Goal: Transaction & Acquisition: Purchase product/service

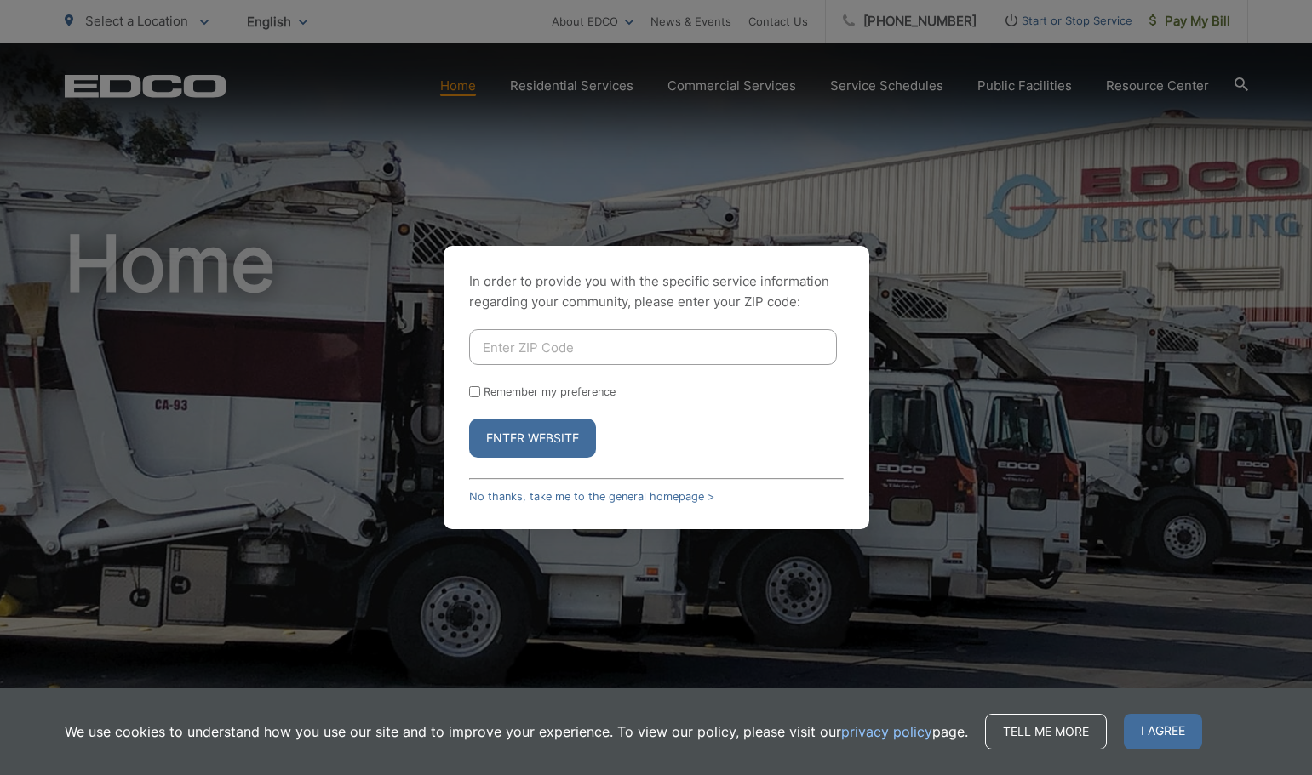
click at [514, 349] on input "Enter ZIP Code" at bounding box center [653, 347] width 368 height 36
type input "92020"
click at [538, 438] on button "Enter Website" at bounding box center [532, 438] width 127 height 39
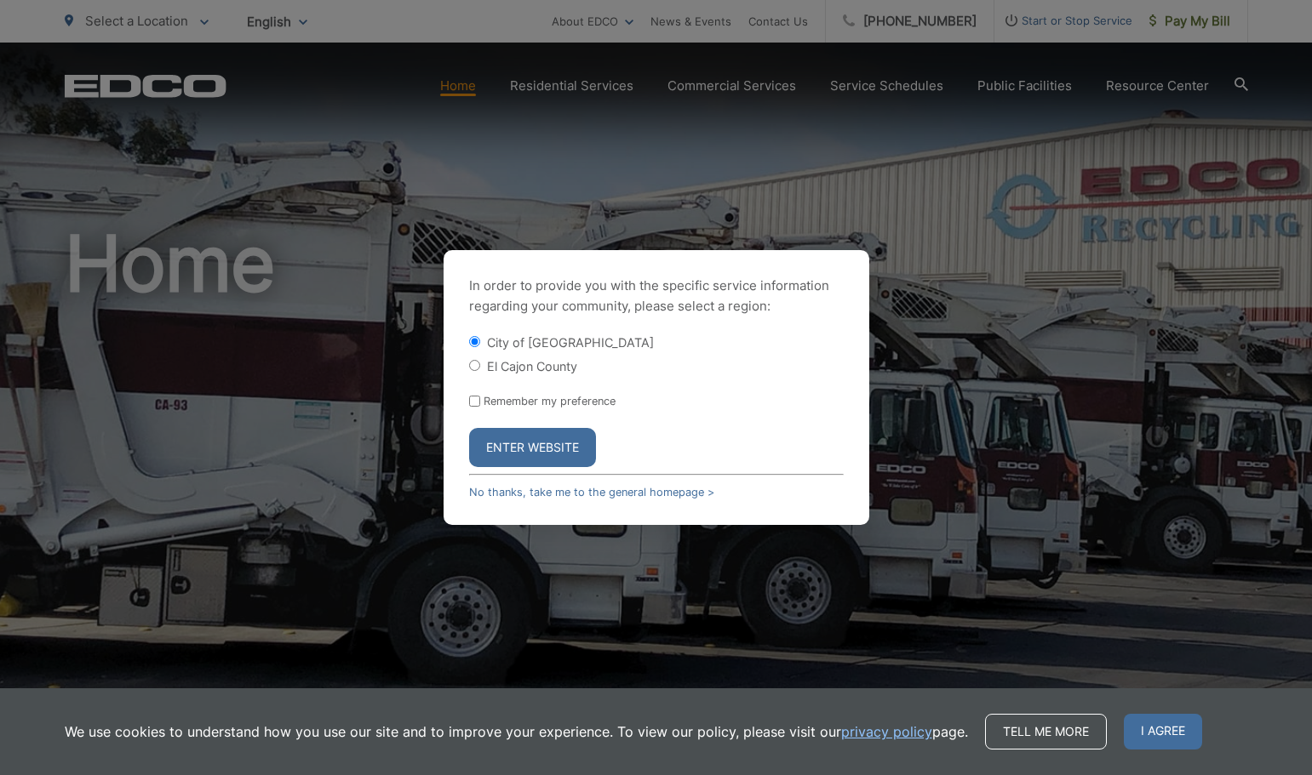
click at [532, 443] on button "Enter Website" at bounding box center [532, 447] width 127 height 39
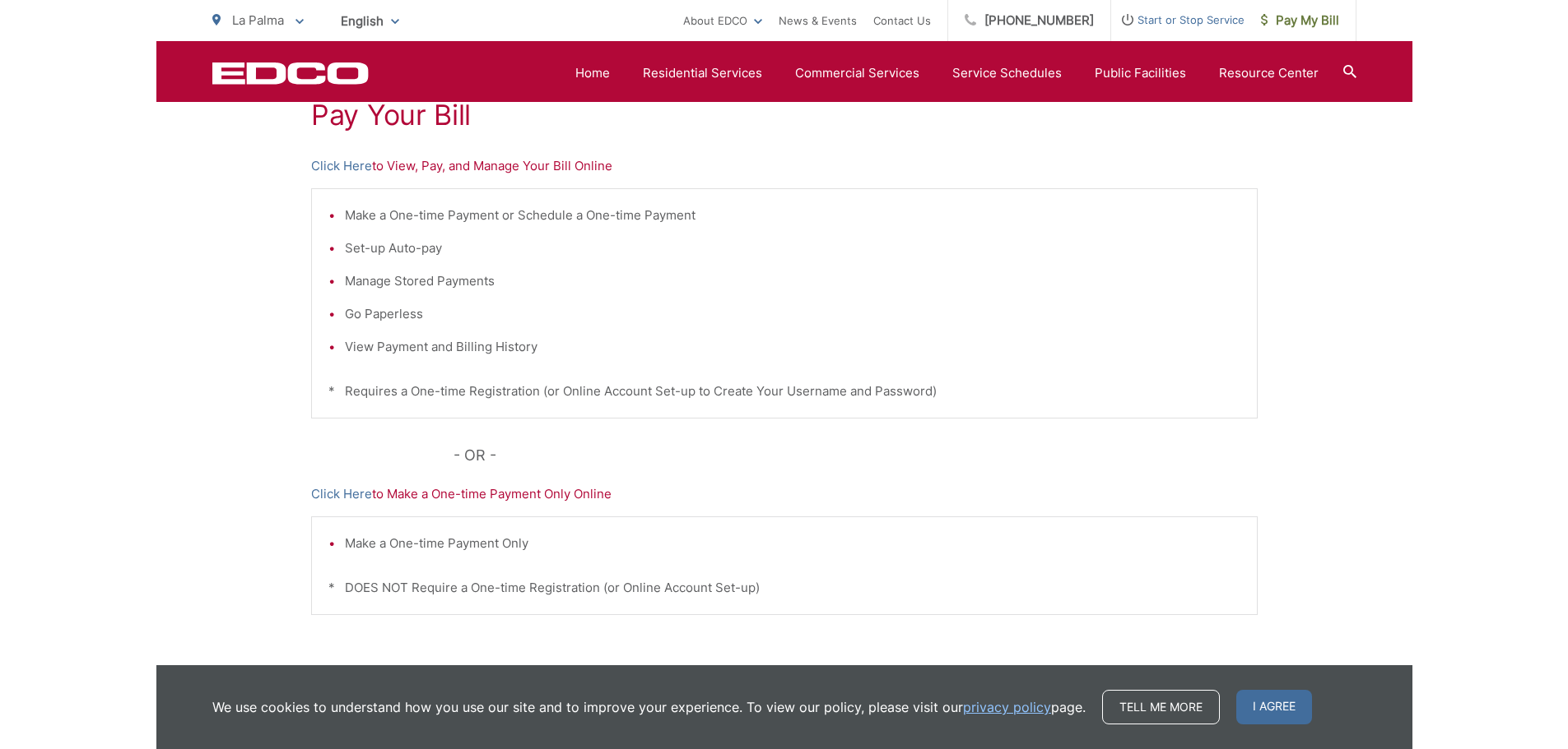
scroll to position [246, 0]
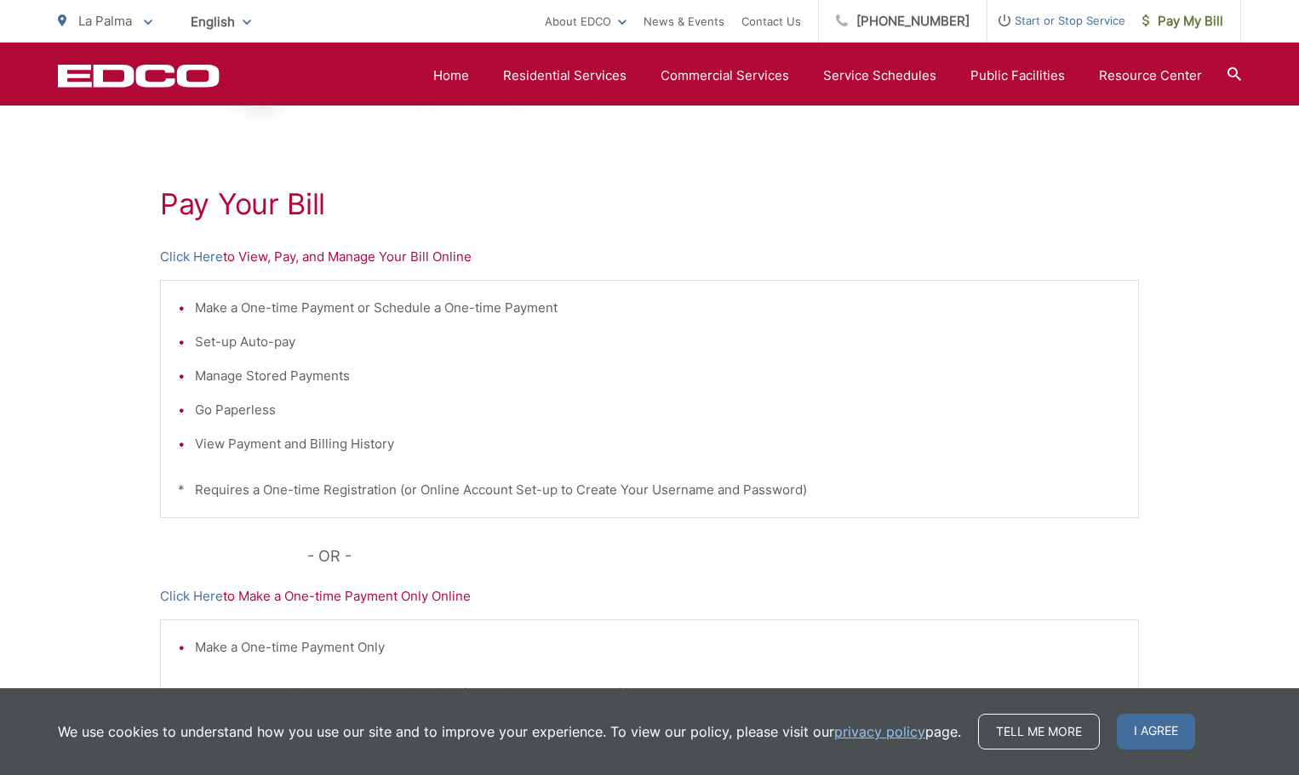
click at [203, 255] on link "Click Here" at bounding box center [191, 257] width 63 height 20
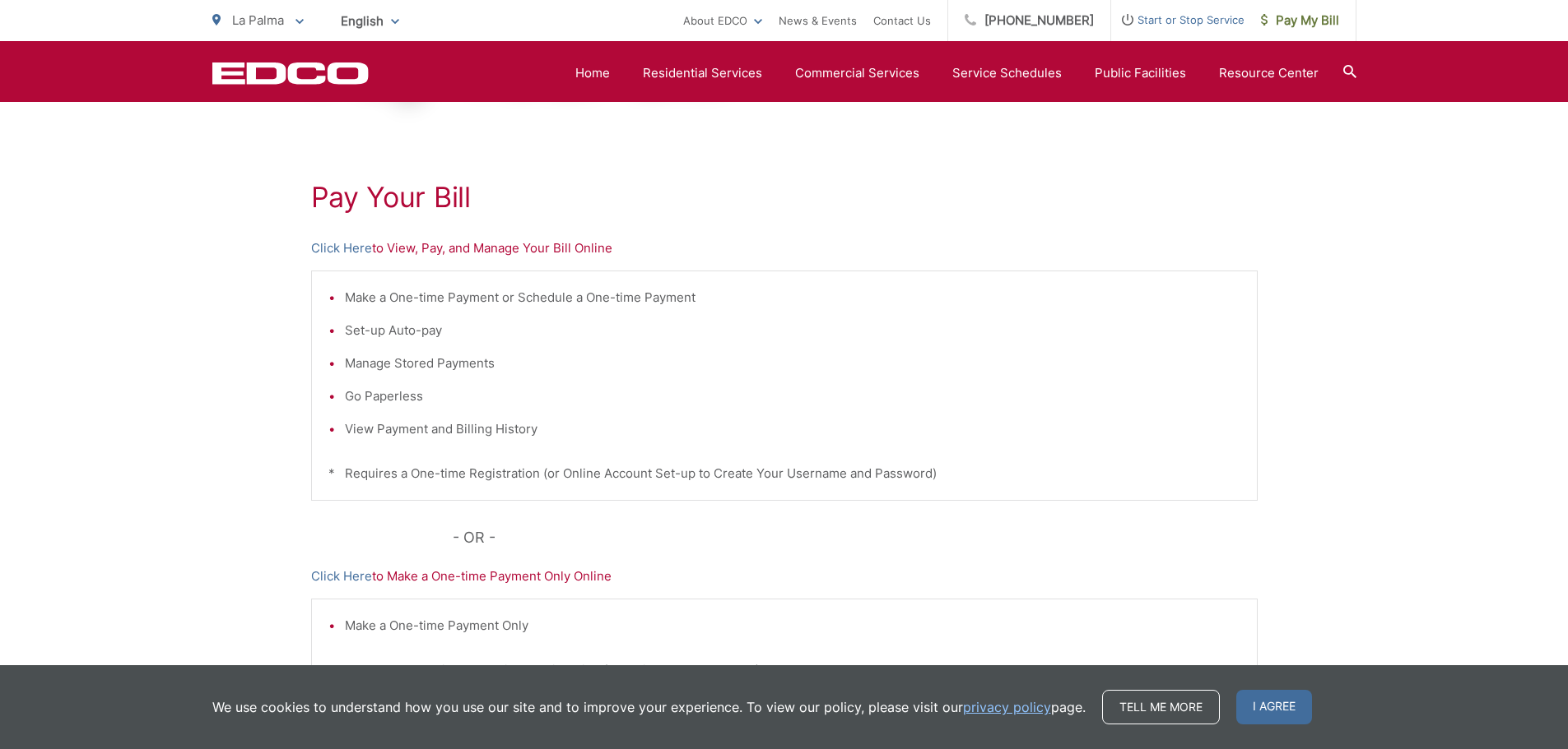
click at [307, 20] on ul "La Palma To change your zip code, enter it below and press change. Change Take …" at bounding box center [448, 20] width 471 height 42
click at [291, 25] on p "La Palma" at bounding box center [258, 20] width 91 height 19
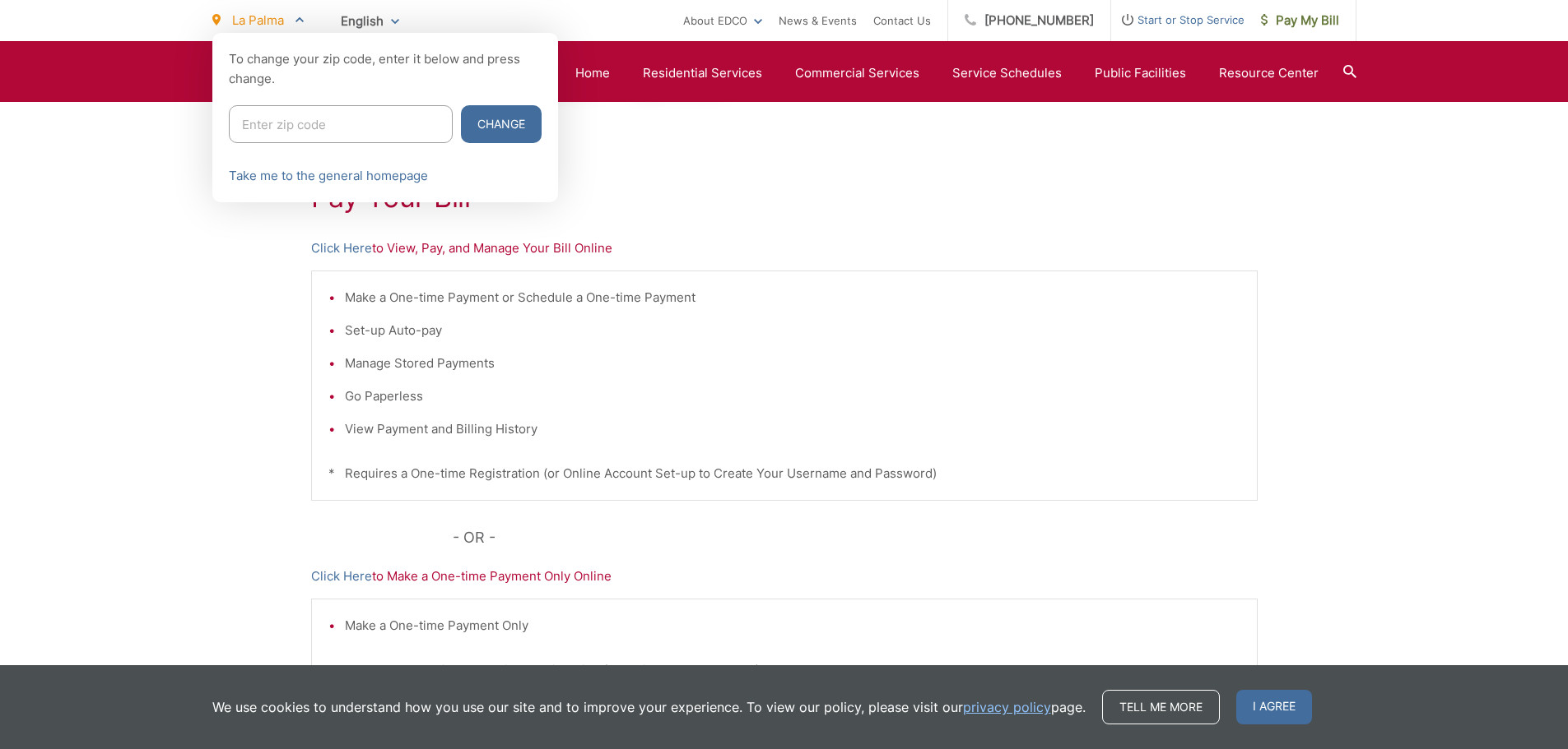
click at [292, 118] on input "Enter zip code" at bounding box center [341, 124] width 224 height 38
click at [386, 101] on div "To change your zip code, enter it below and press change. 9 Change Take me to t…" at bounding box center [386, 117] width 346 height 169
click at [361, 129] on input "9" at bounding box center [341, 124] width 224 height 38
click at [354, 109] on input "91" at bounding box center [341, 124] width 224 height 38
type input "91977"
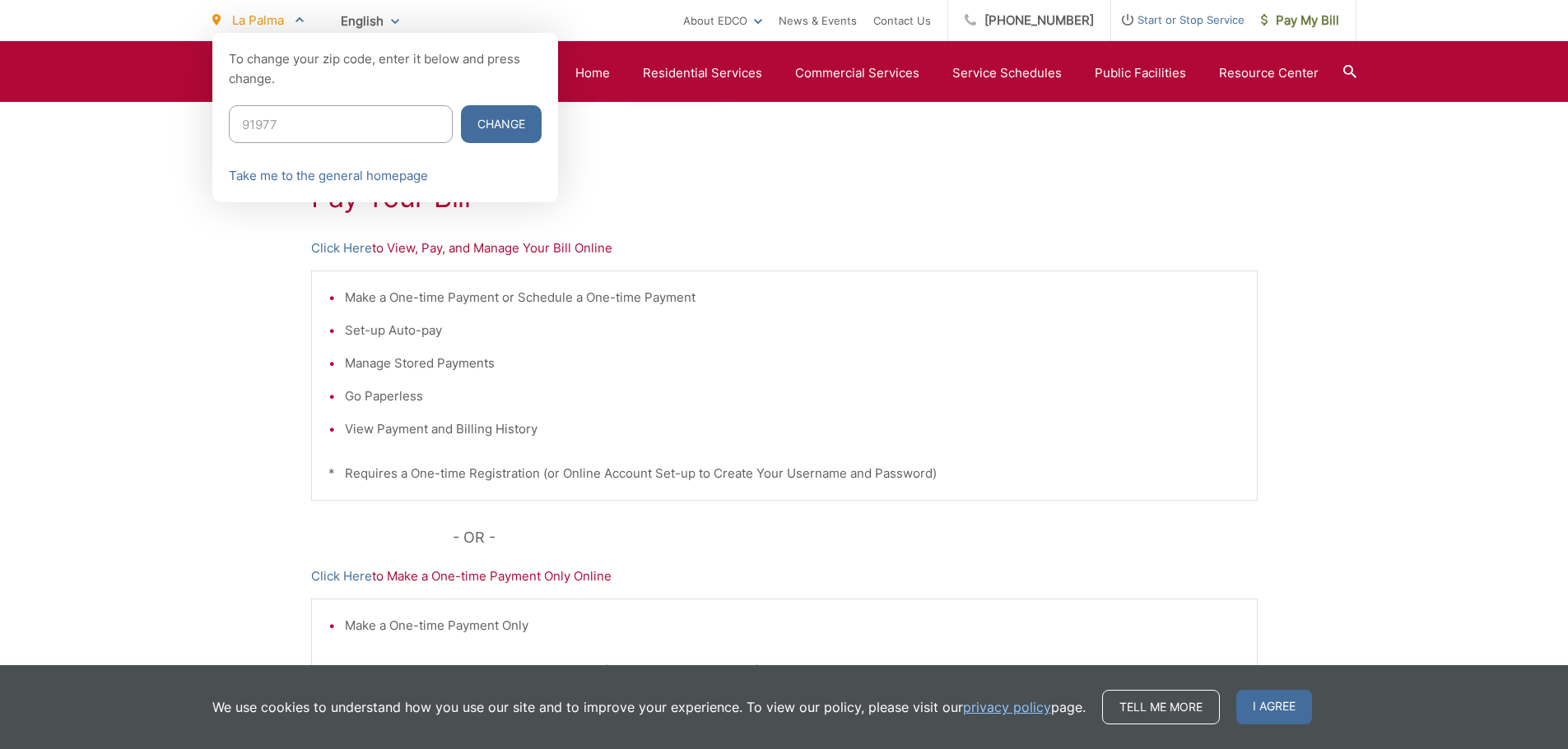
click at [461, 129] on button "Change" at bounding box center [501, 124] width 80 height 38
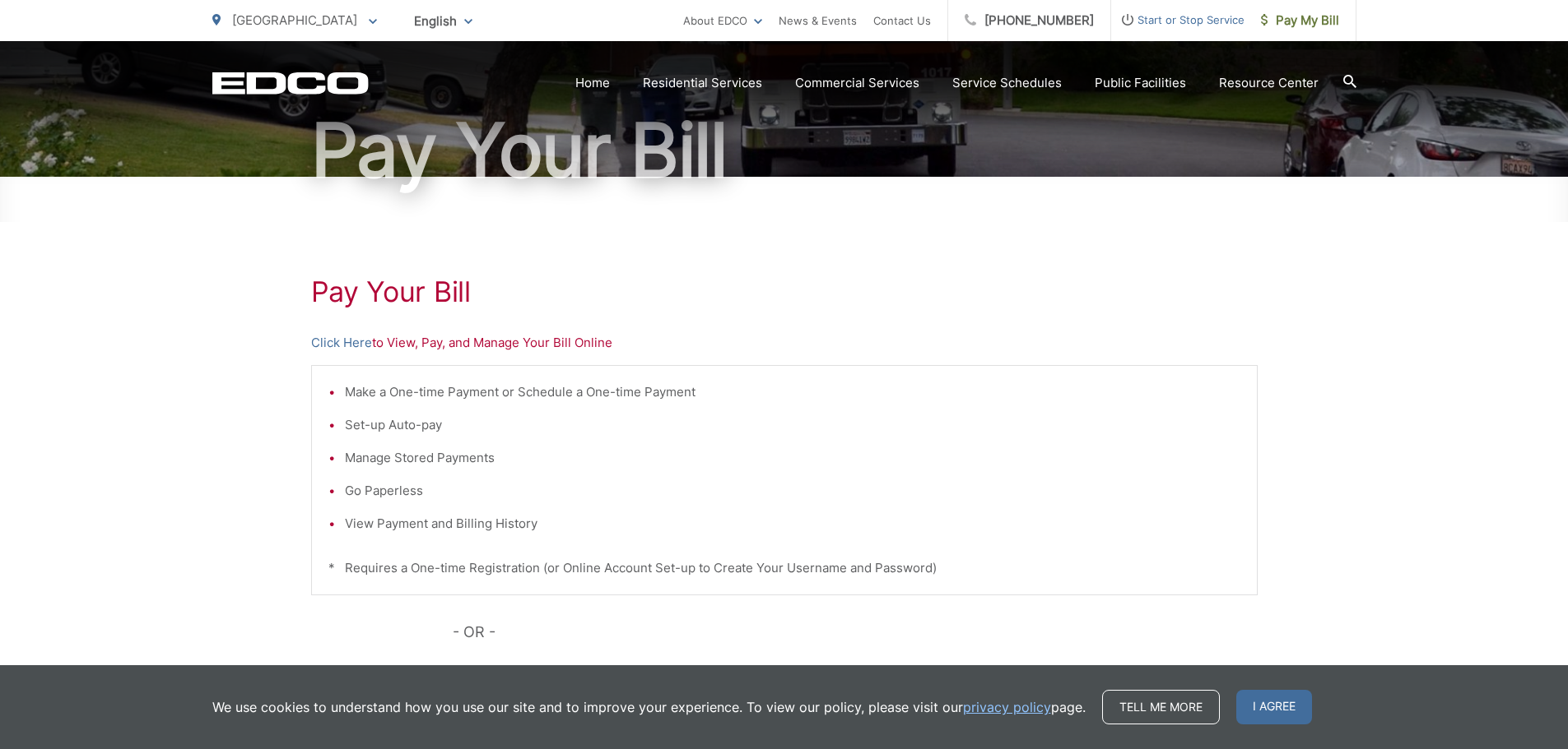
scroll to position [164, 0]
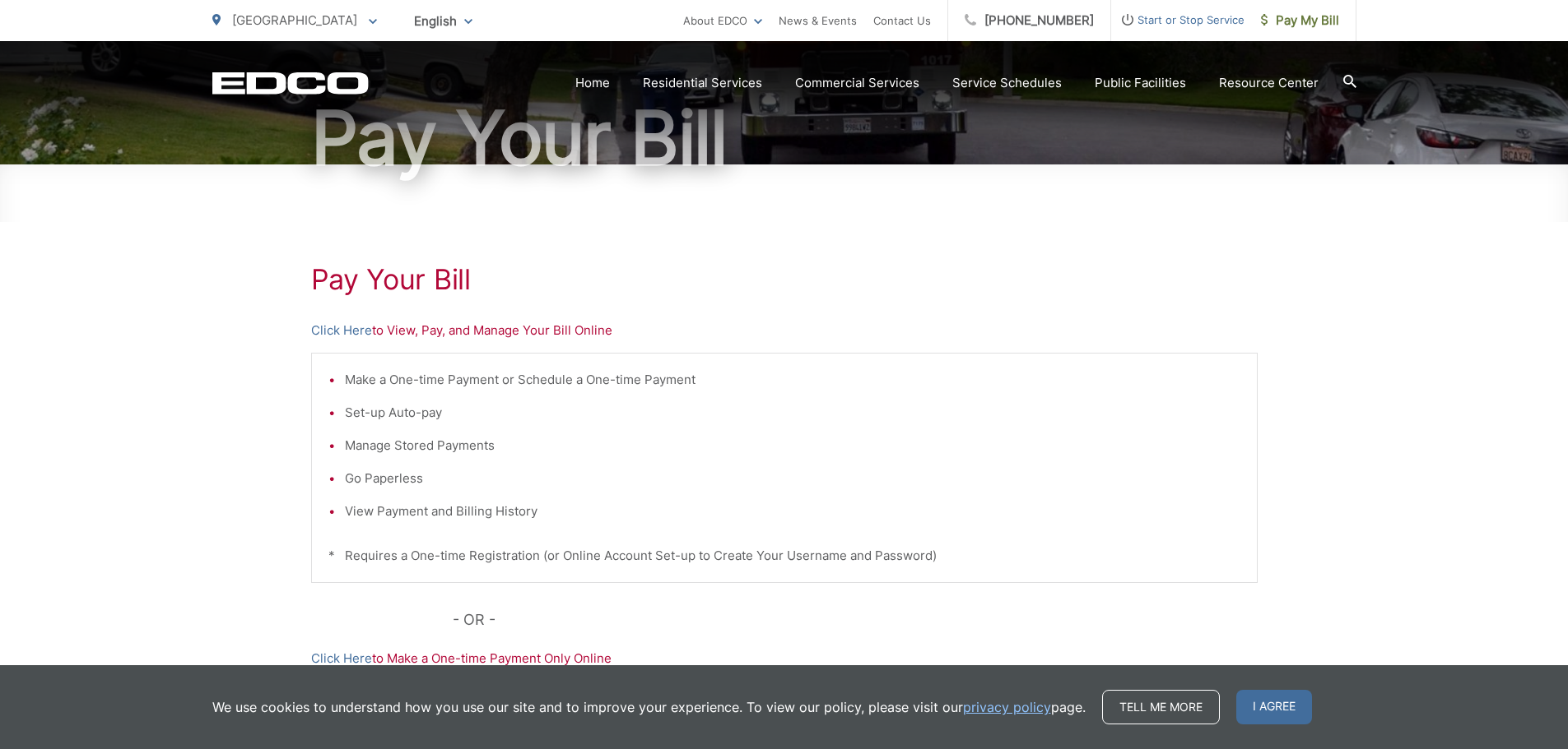
click at [329, 332] on link "Click Here" at bounding box center [341, 331] width 61 height 19
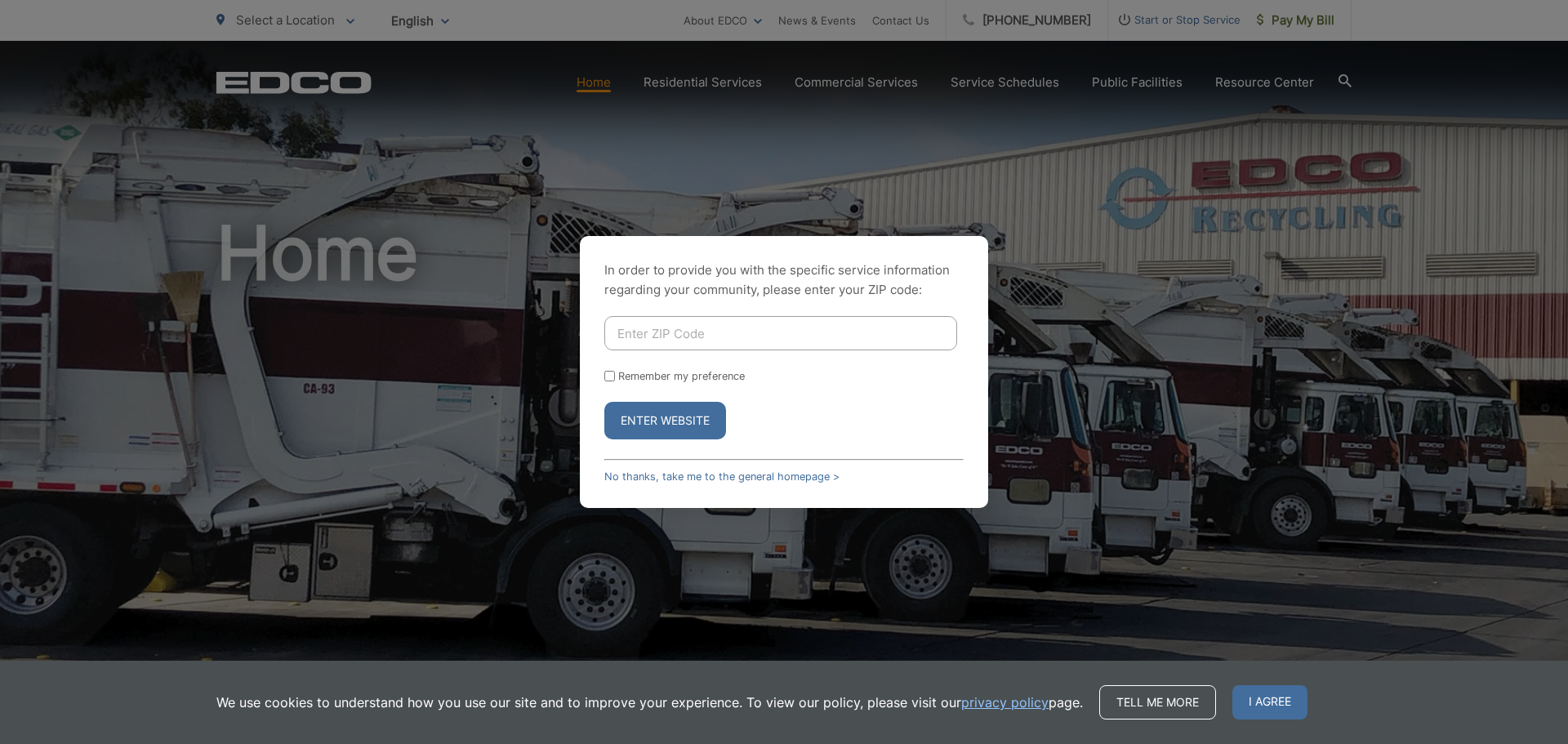
click at [669, 322] on input "Enter ZIP Code" at bounding box center [781, 333] width 353 height 35
type input "92020"
click at [689, 424] on button "Enter Website" at bounding box center [665, 420] width 122 height 37
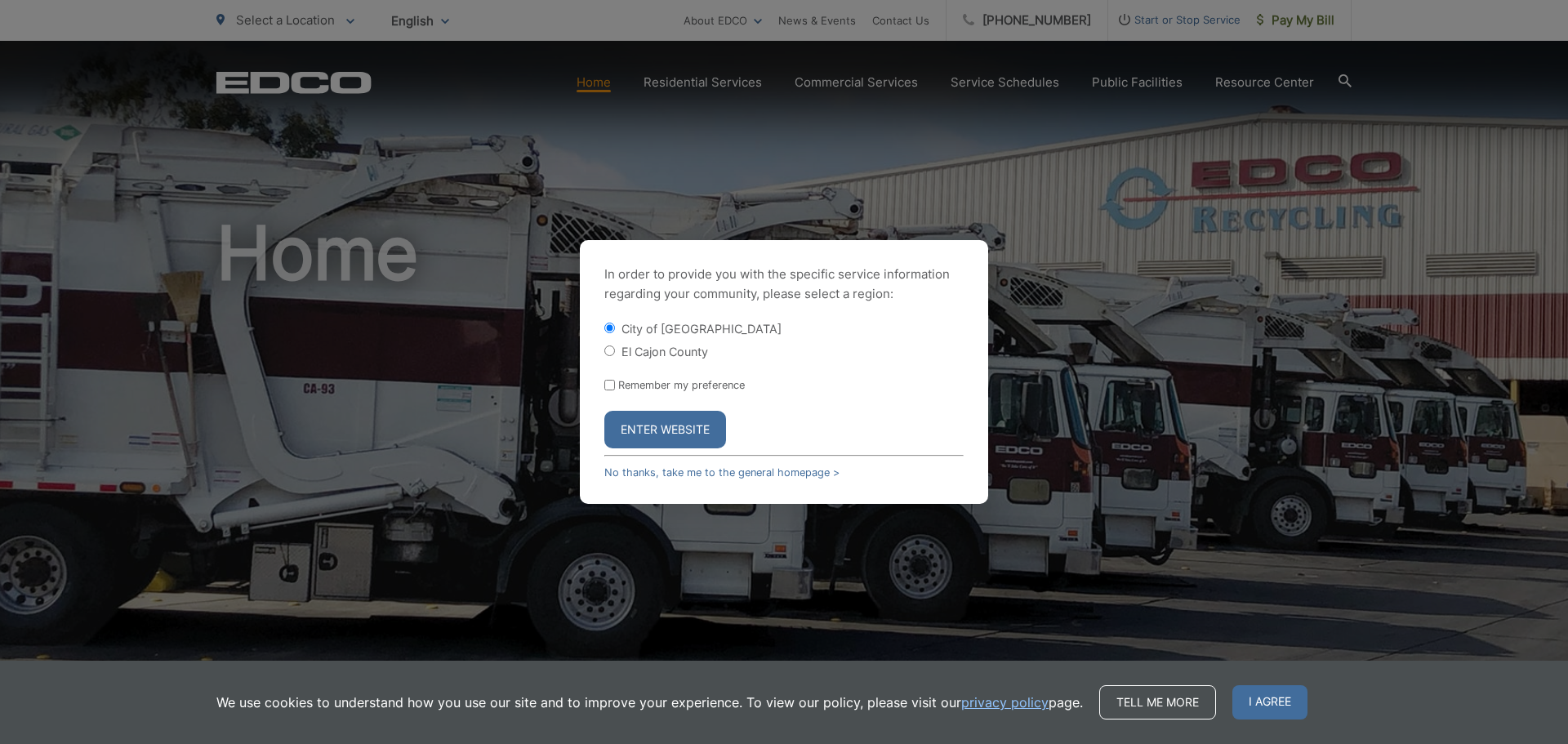
click at [660, 355] on label "El Cajon County" at bounding box center [665, 351] width 86 height 13
click at [615, 355] on input "El Cajon County" at bounding box center [609, 350] width 11 height 11
radio input "true"
click at [665, 422] on button "Enter Website" at bounding box center [665, 429] width 122 height 37
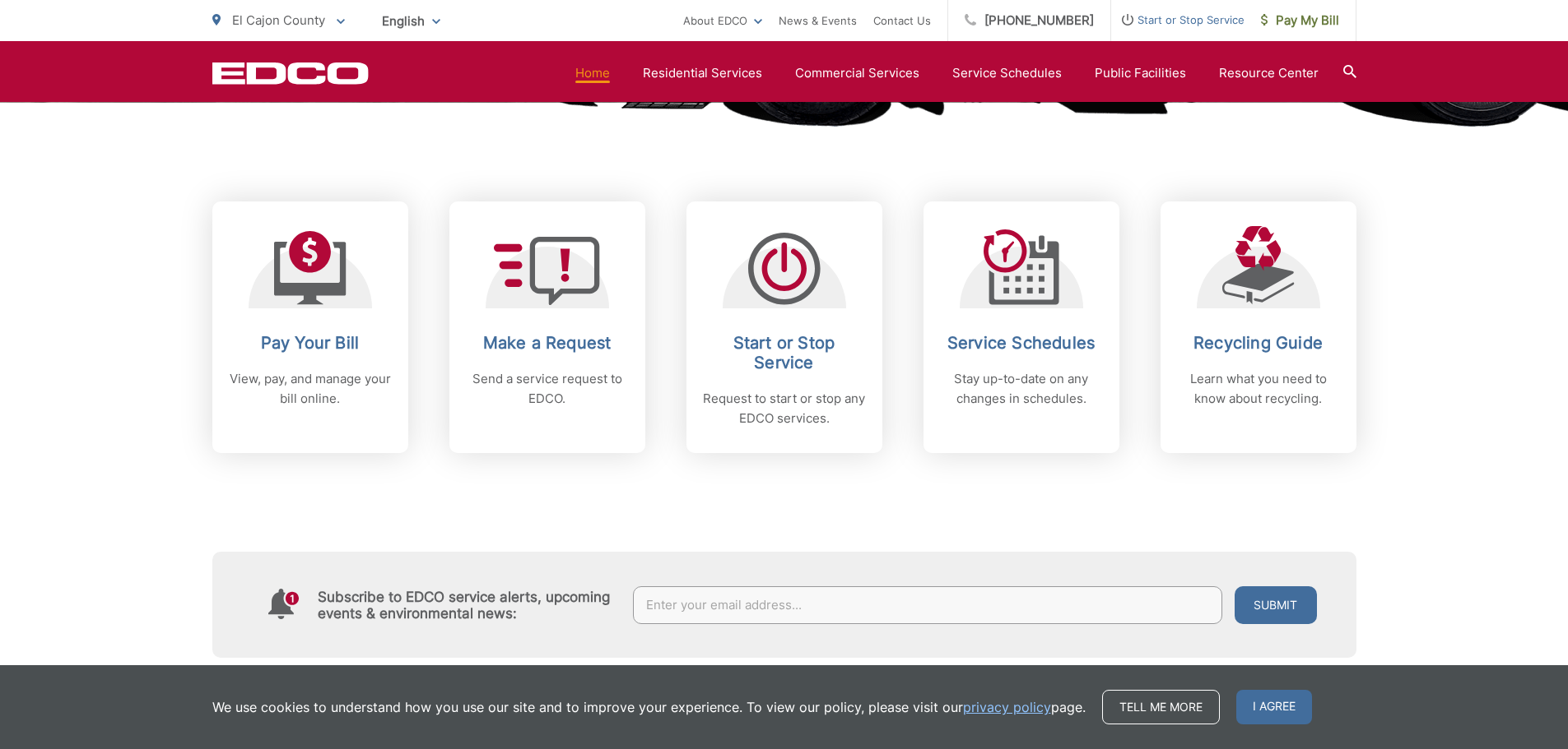
scroll to position [658, 0]
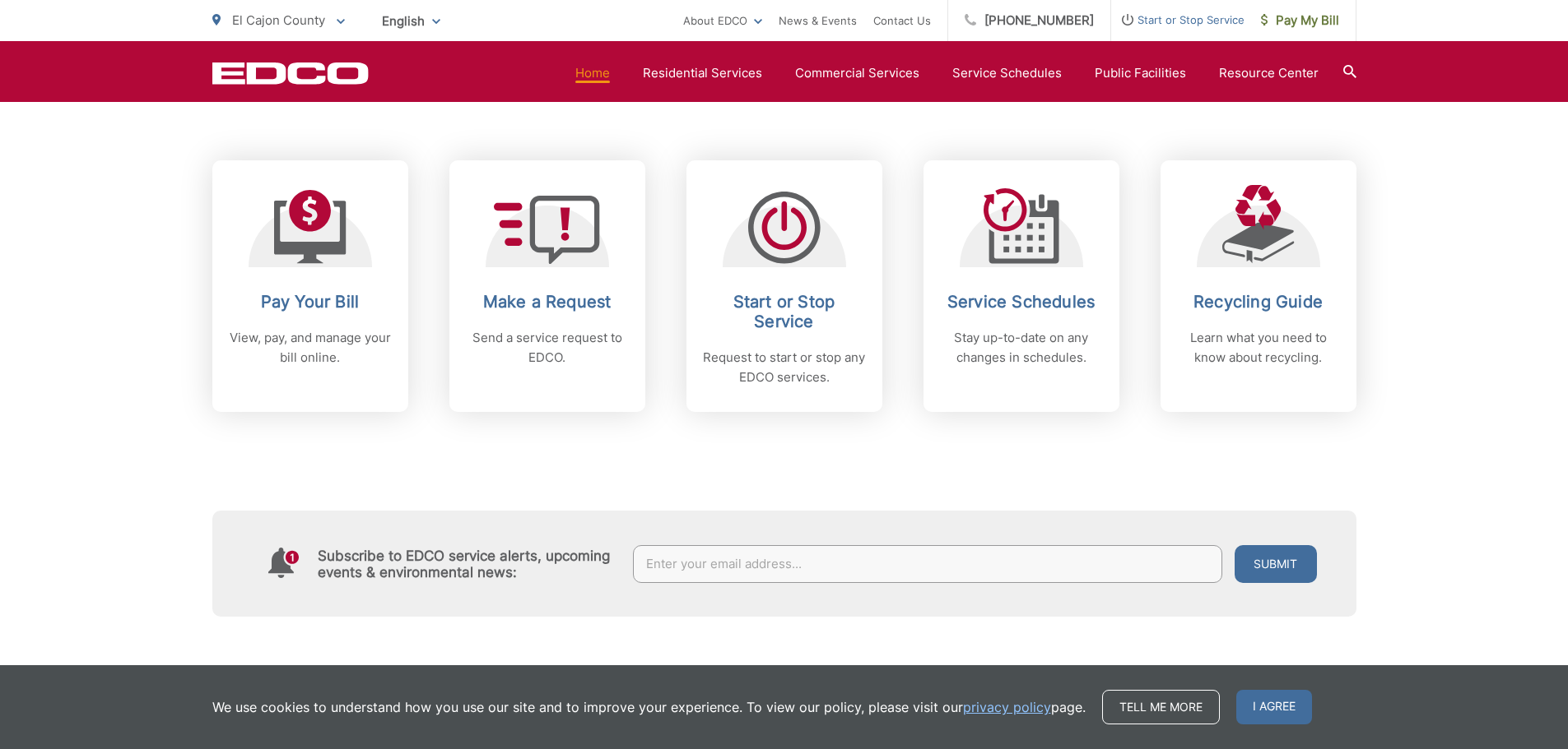
click at [328, 327] on div "Pay Your Bill View, pay, and manage your bill online." at bounding box center [310, 330] width 163 height 75
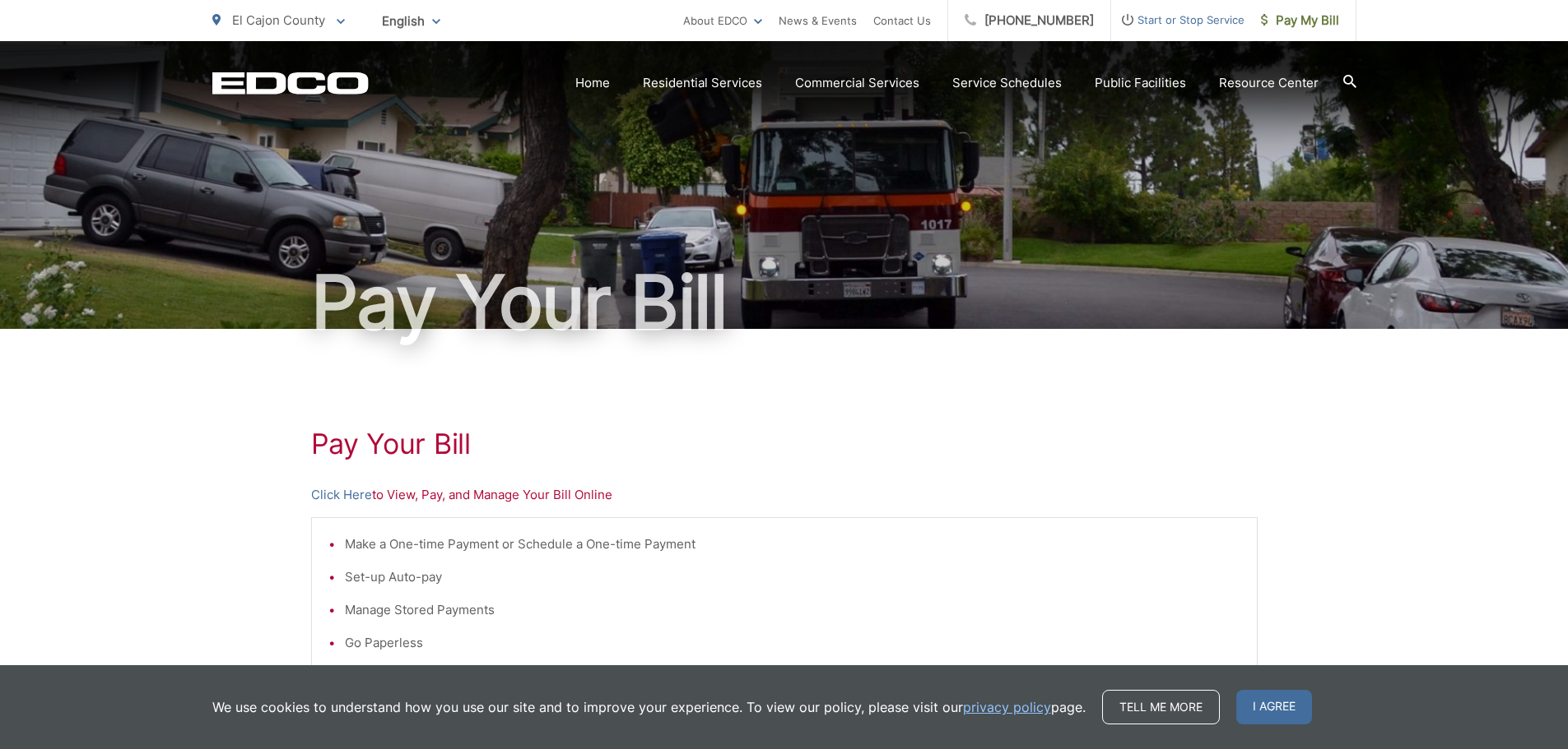
click at [342, 499] on link "Click Here" at bounding box center [341, 495] width 61 height 19
click at [337, 19] on icon at bounding box center [340, 22] width 9 height 6
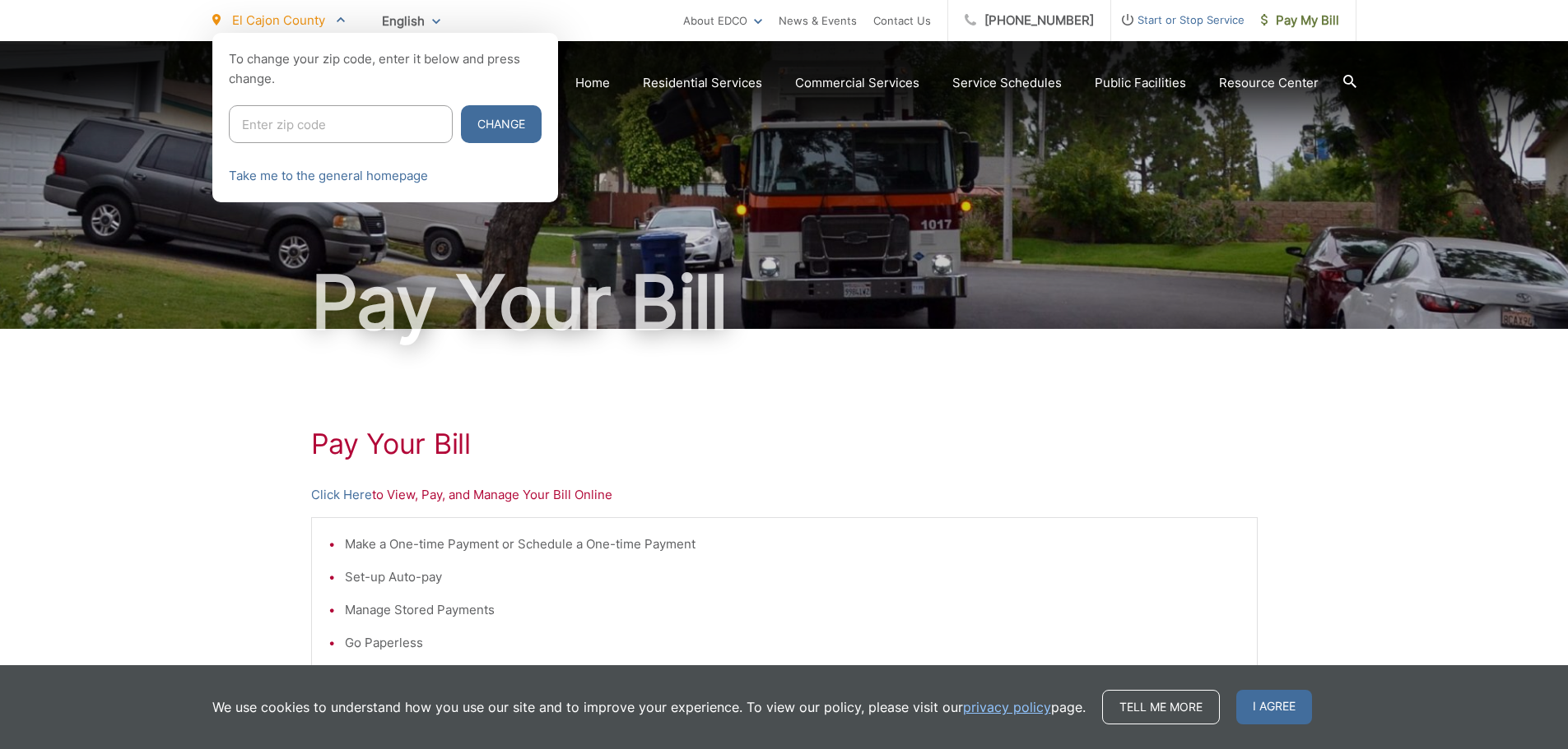
click at [306, 115] on input "Enter zip code" at bounding box center [341, 124] width 224 height 38
type input "91977"
click at [489, 119] on button "Change" at bounding box center [501, 124] width 80 height 38
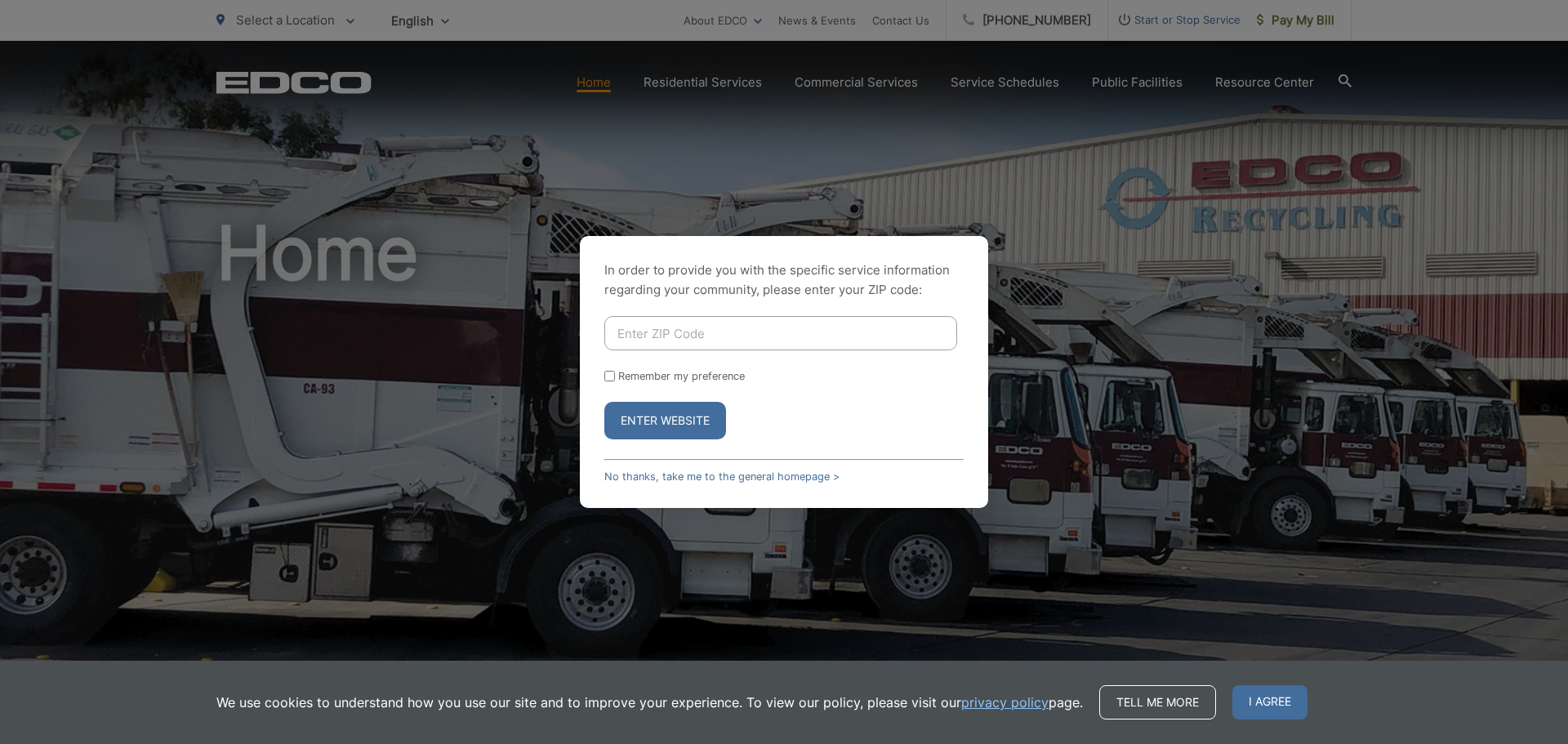
click at [717, 338] on input "Enter ZIP Code" at bounding box center [781, 333] width 353 height 35
type input "91977"
click at [672, 418] on button "Enter Website" at bounding box center [665, 420] width 122 height 37
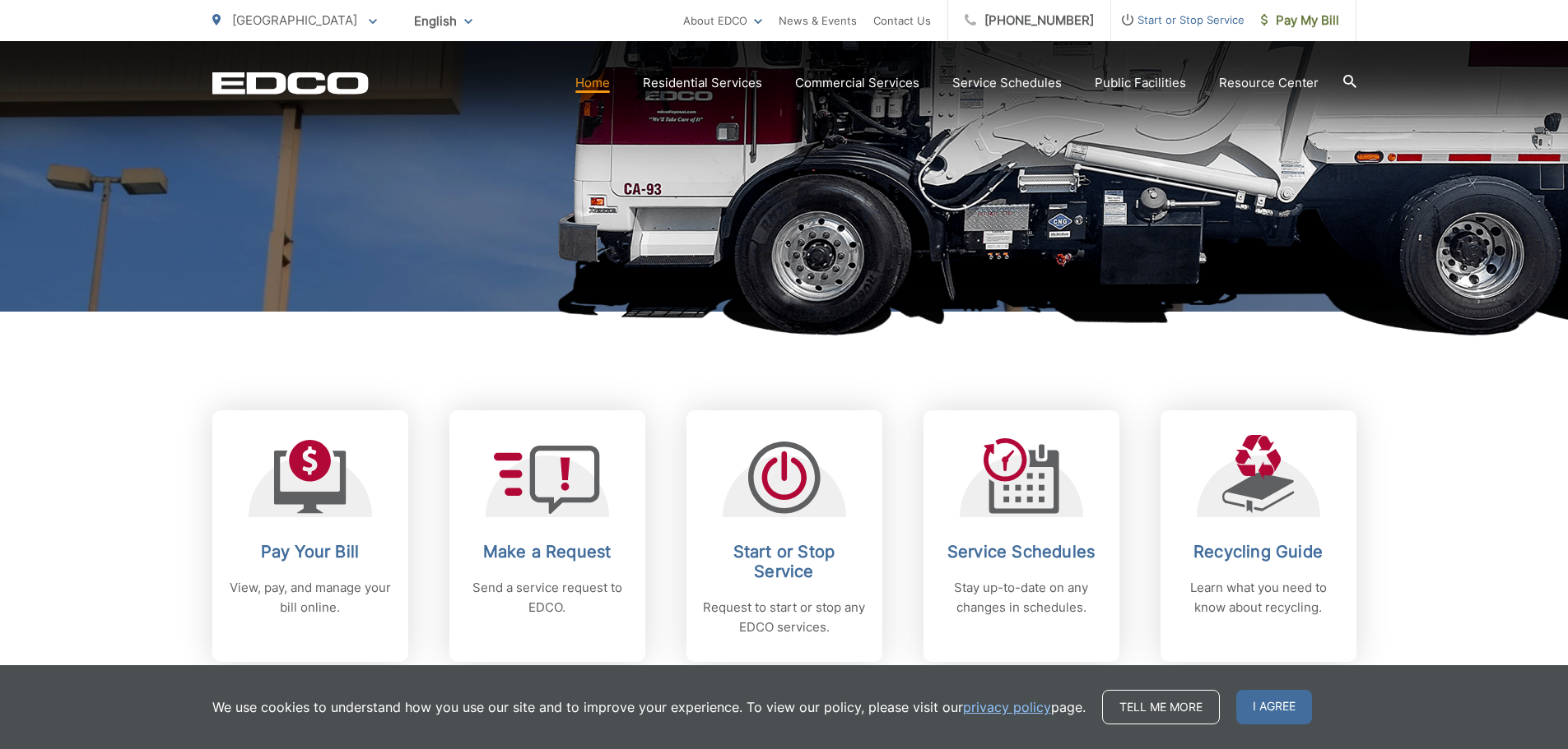
scroll to position [412, 0]
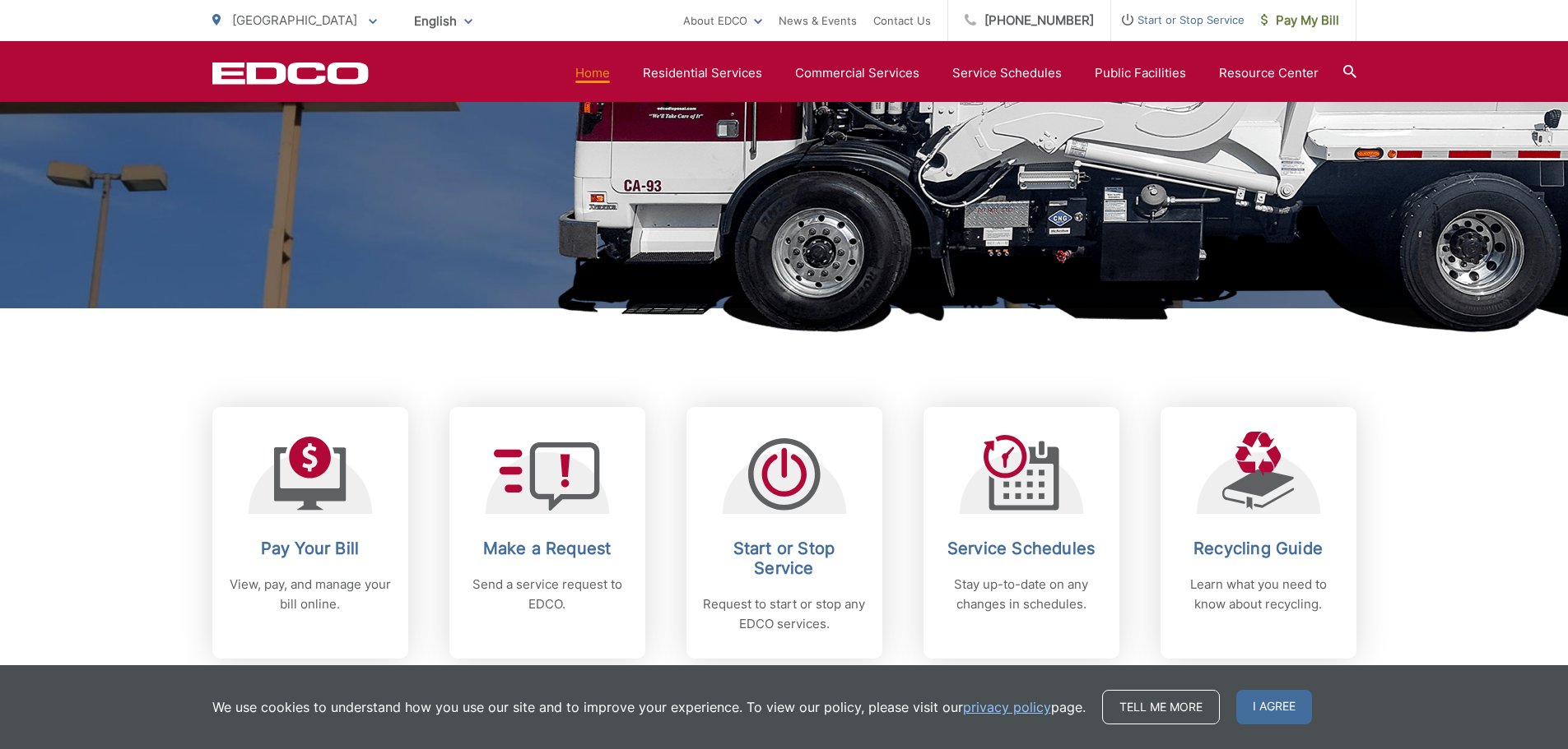
click at [307, 534] on link "Pay Your Bill View, pay, and manage your bill online." at bounding box center [310, 533] width 196 height 251
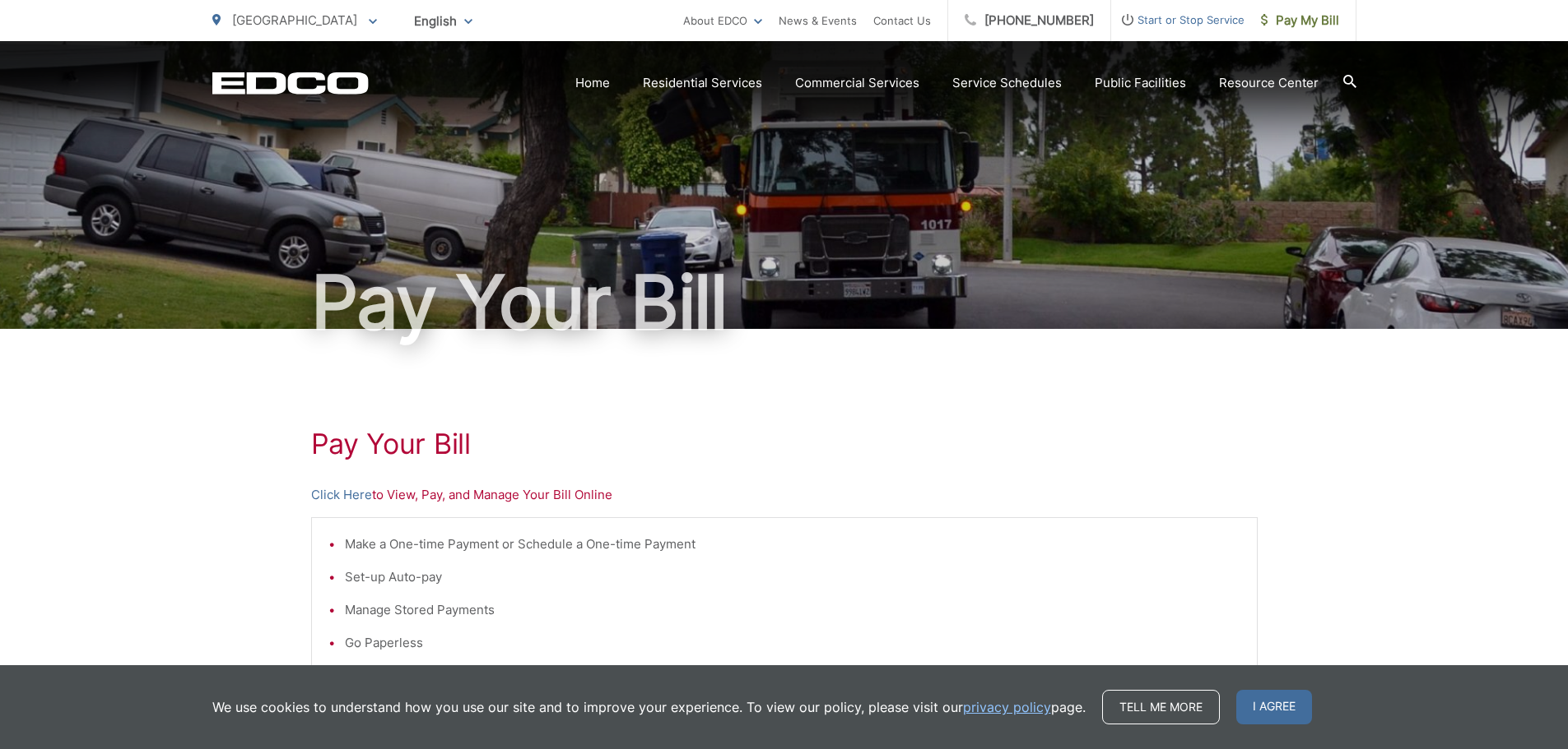
click at [335, 495] on link "Click Here" at bounding box center [341, 495] width 61 height 19
click at [353, 501] on link "Click Here" at bounding box center [341, 495] width 61 height 19
click at [308, 21] on span "Spring Valley" at bounding box center [294, 20] width 125 height 15
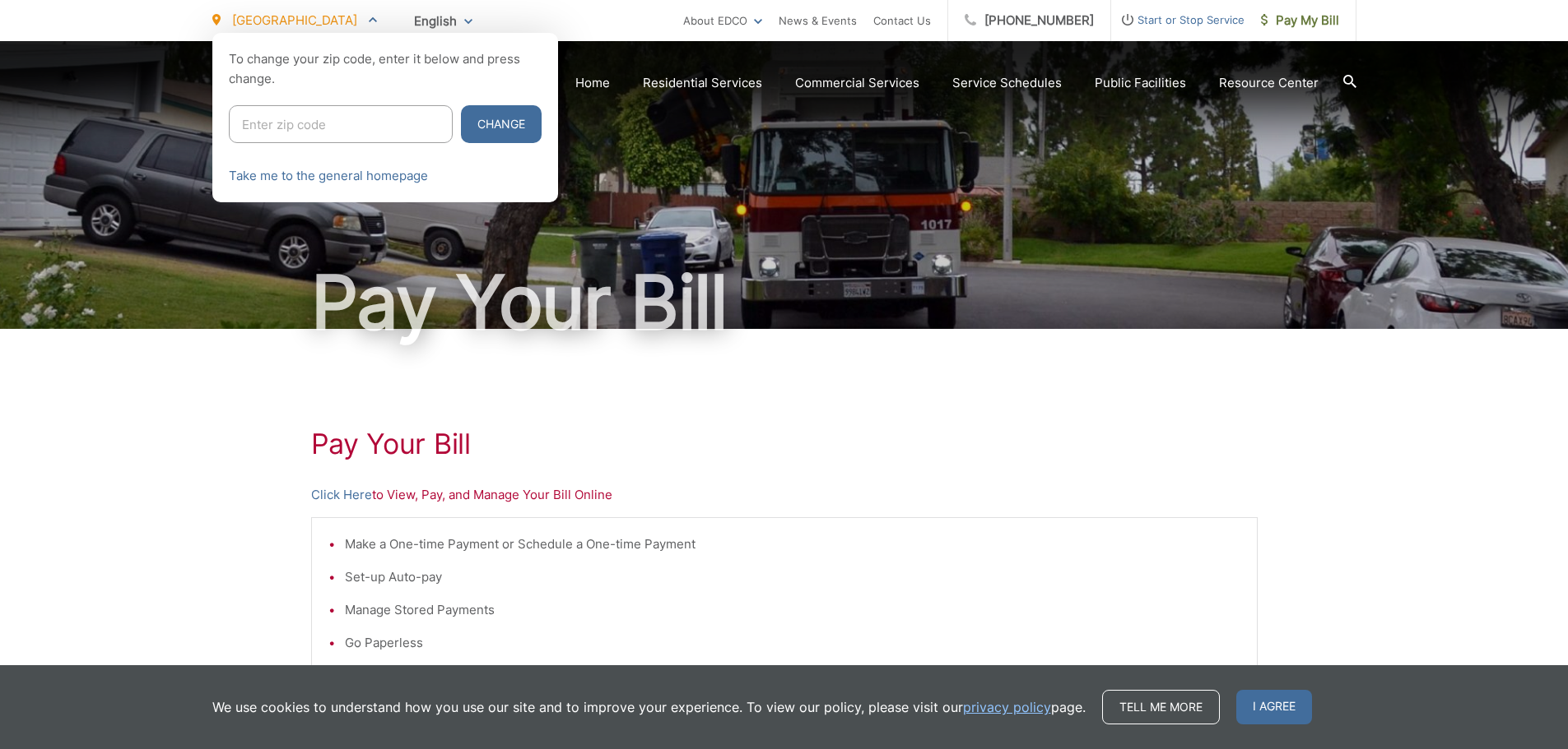
click at [315, 130] on input "Enter zip code" at bounding box center [341, 124] width 224 height 38
click at [321, 116] on input "Enter zip code" at bounding box center [341, 124] width 224 height 38
type input "92021"
click at [493, 130] on button "Change" at bounding box center [501, 124] width 80 height 38
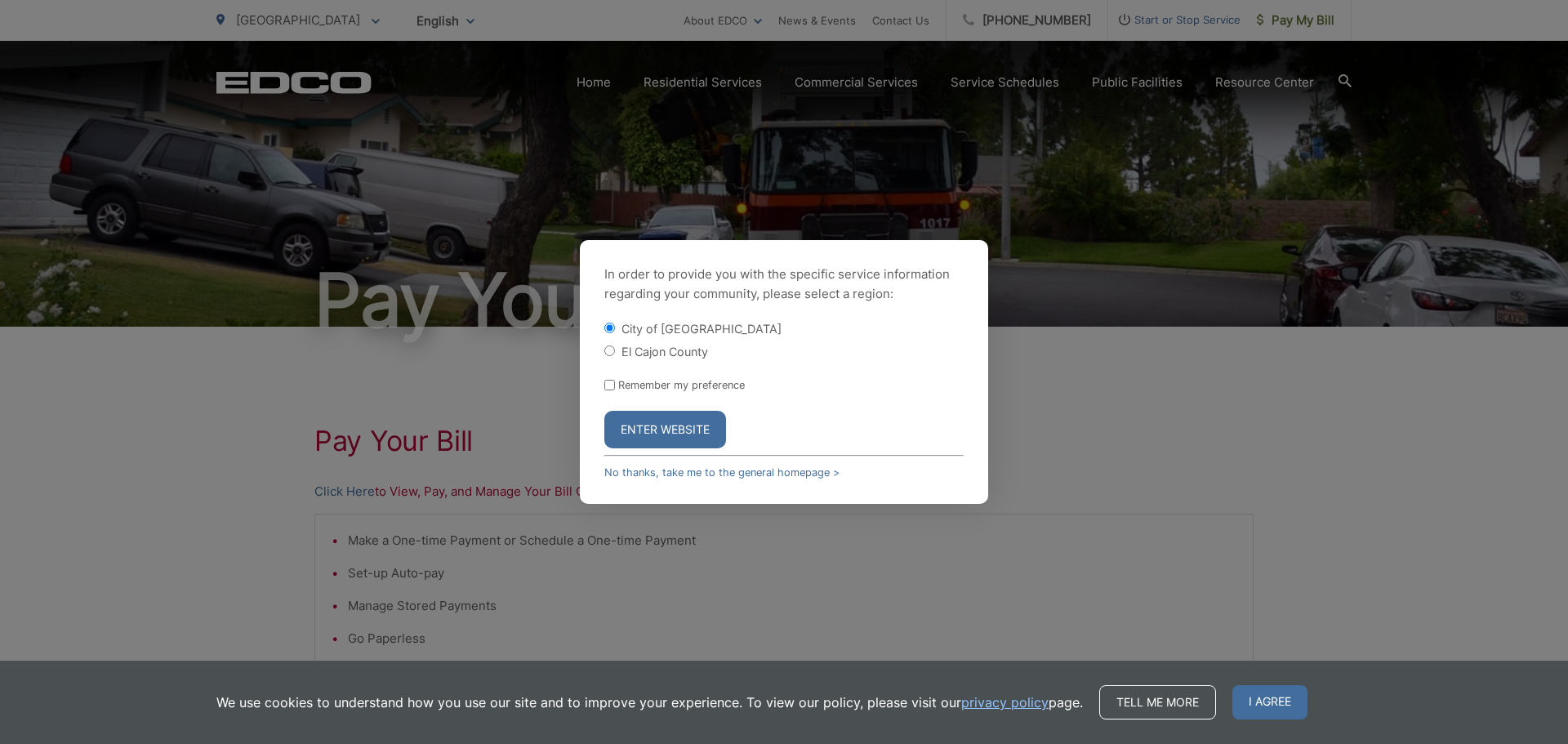
click at [691, 435] on button "Enter Website" at bounding box center [665, 429] width 122 height 37
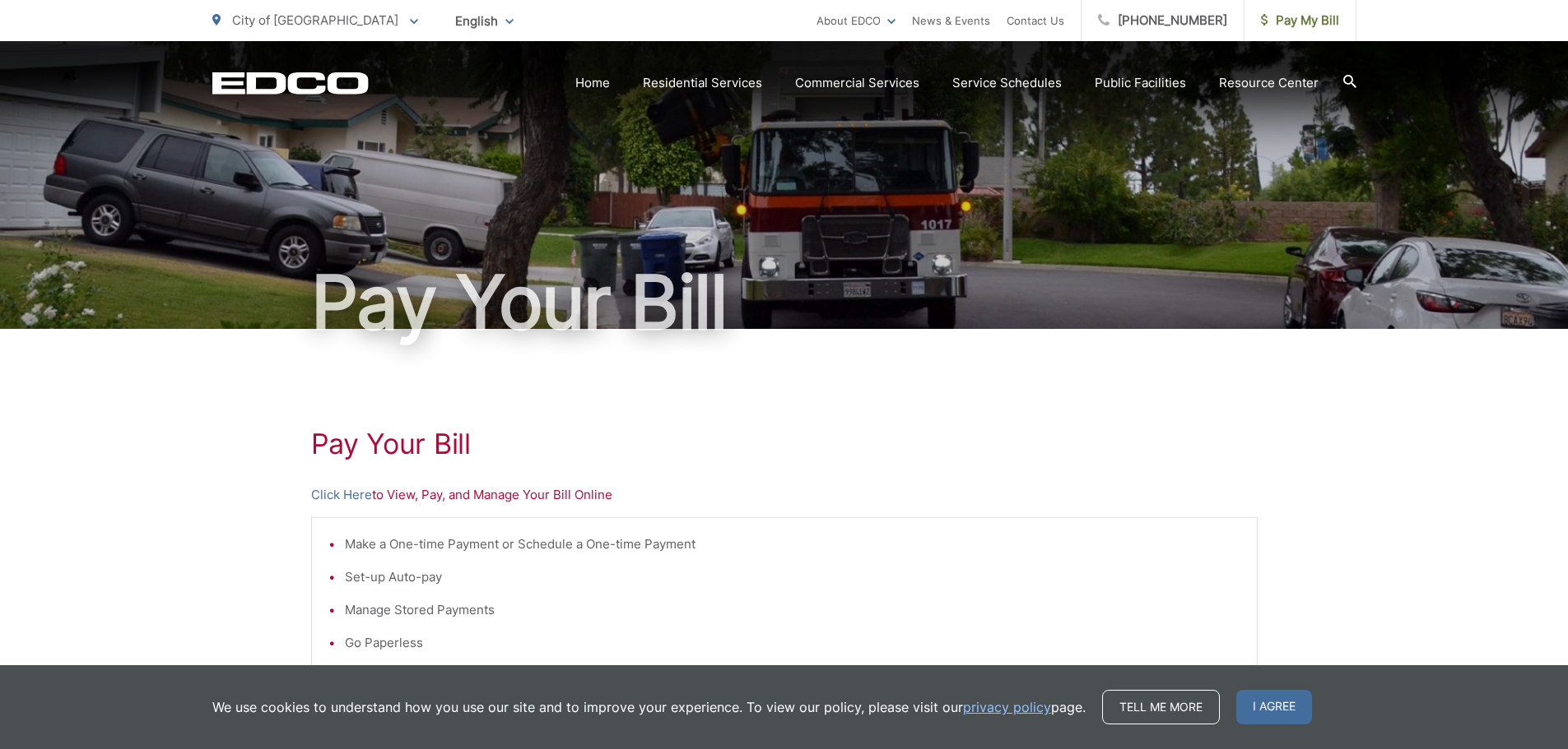
click at [353, 488] on link "Click Here" at bounding box center [341, 495] width 61 height 19
click at [410, 24] on icon at bounding box center [414, 22] width 9 height 6
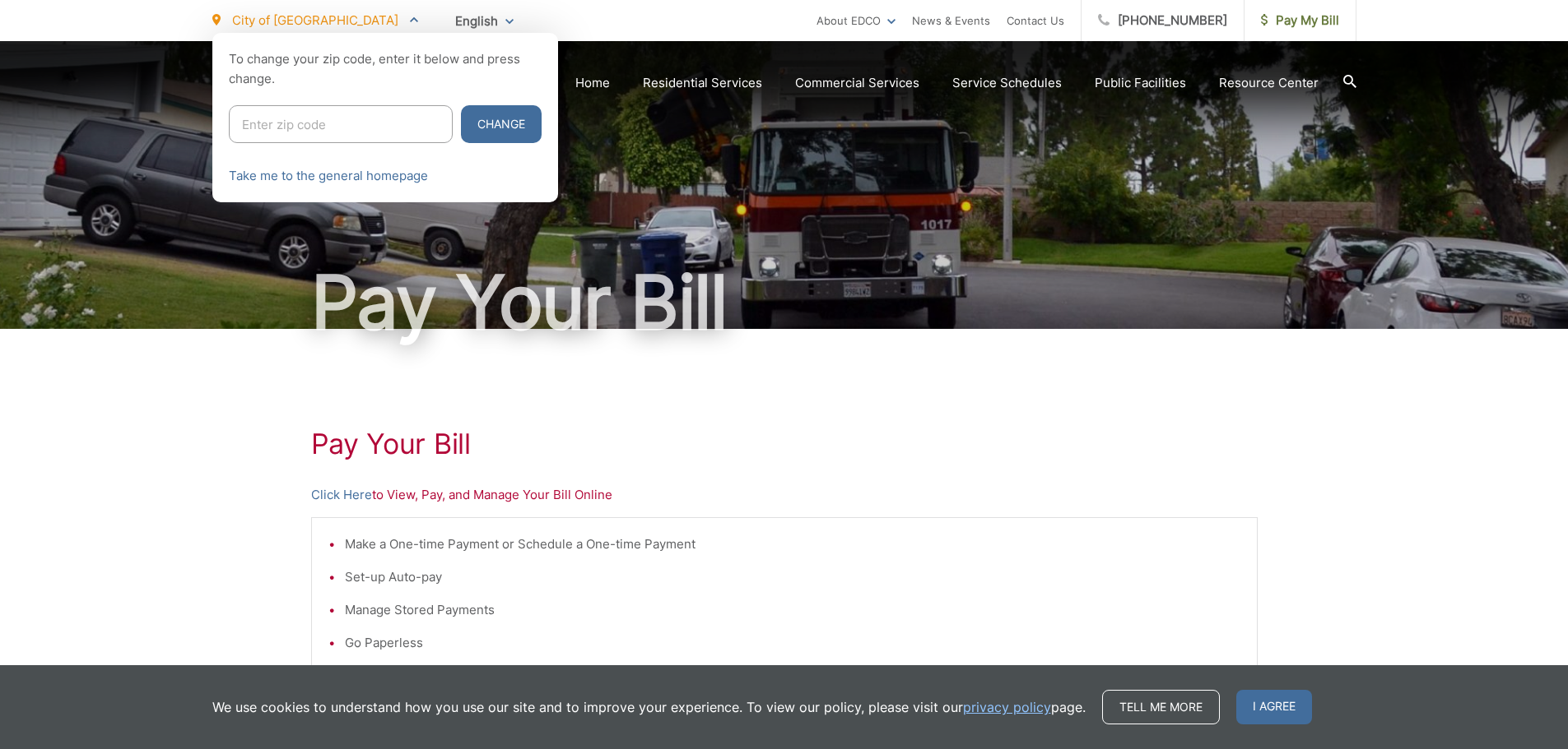
click at [279, 125] on input "Enter zip code" at bounding box center [341, 124] width 224 height 38
type input "92020"
click at [471, 119] on button "Change" at bounding box center [501, 124] width 80 height 38
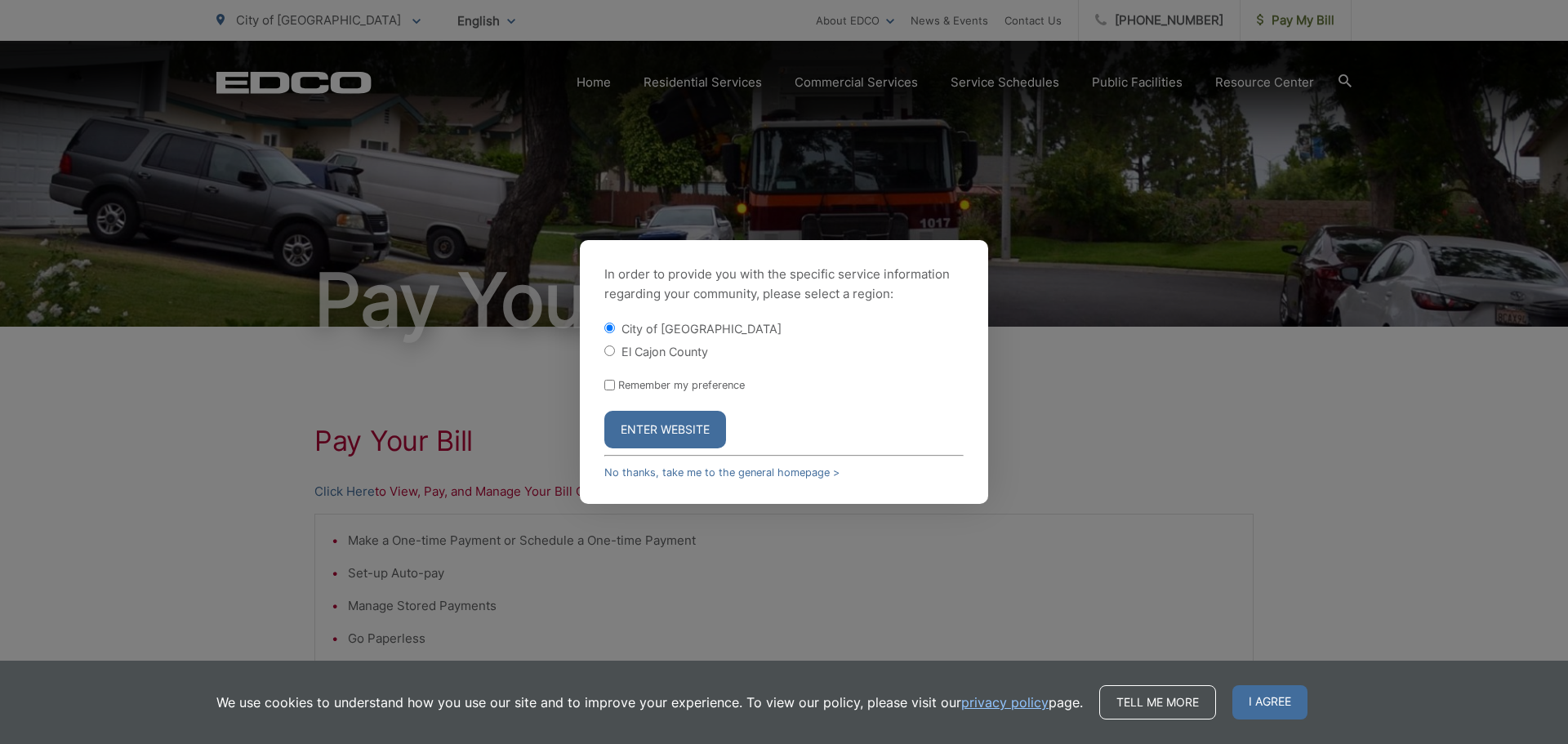
click at [695, 432] on button "Enter Website" at bounding box center [665, 429] width 122 height 37
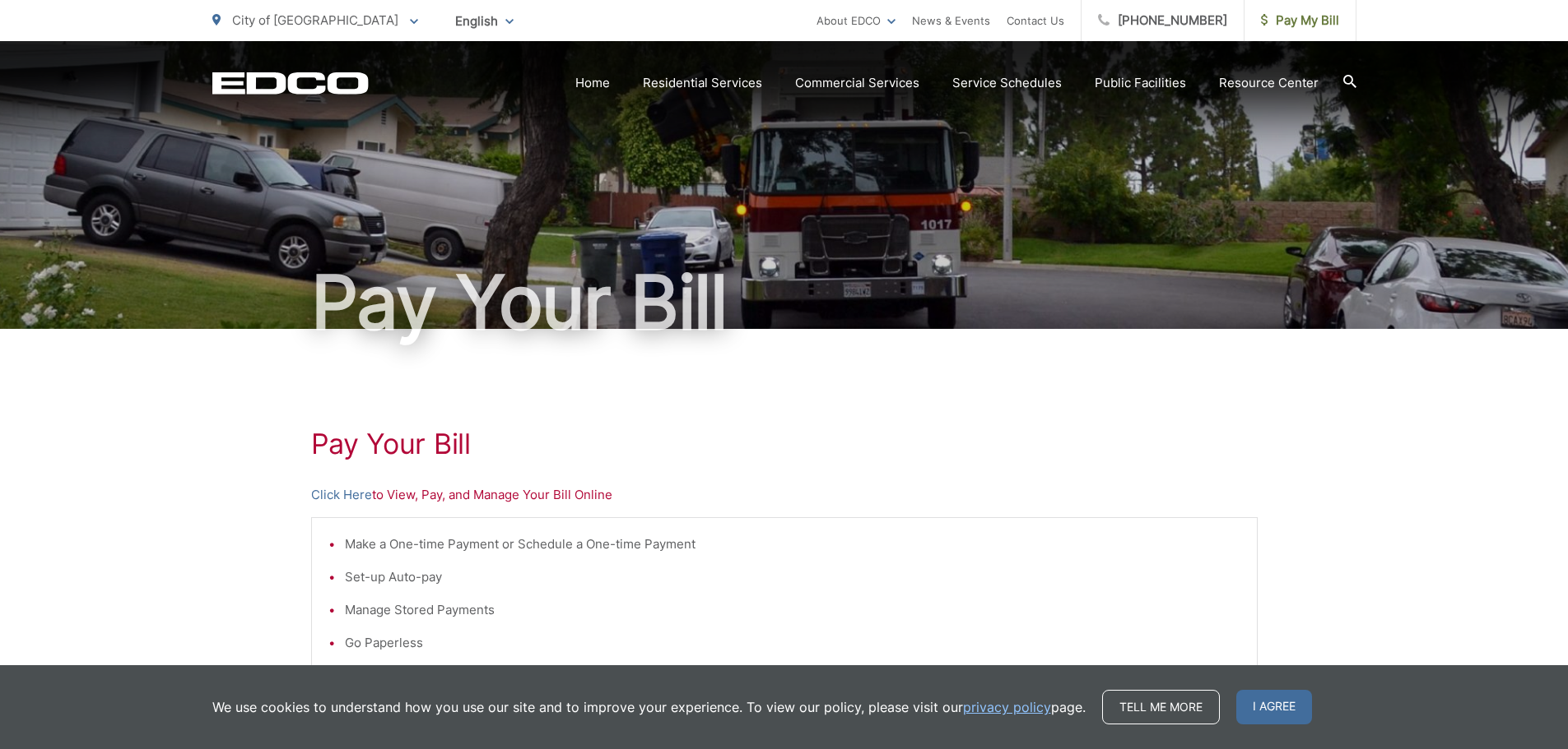
click at [338, 496] on link "Click Here" at bounding box center [341, 495] width 61 height 19
click at [324, 14] on span "City of [GEOGRAPHIC_DATA]" at bounding box center [315, 20] width 166 height 15
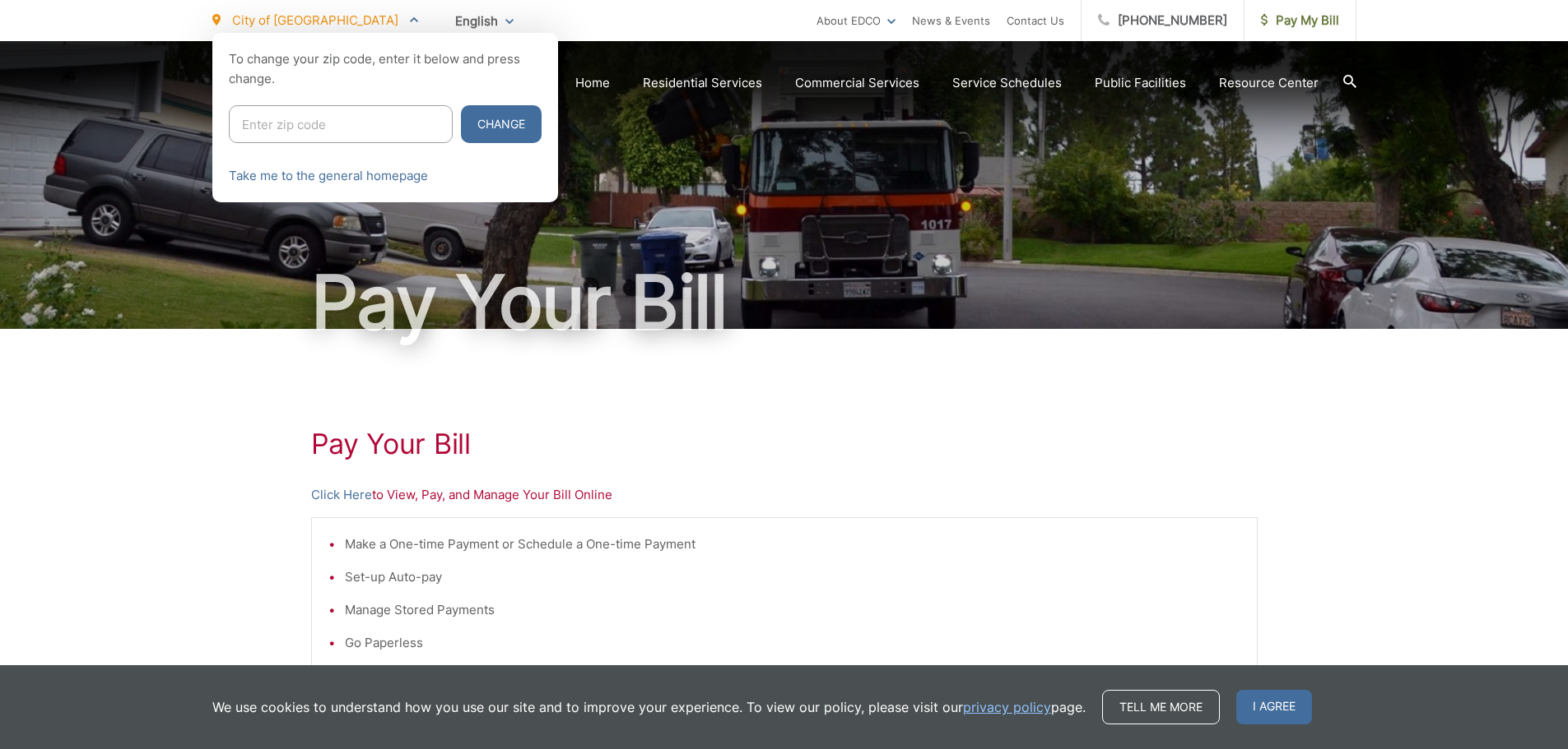
click at [306, 122] on input "Enter zip code" at bounding box center [341, 124] width 224 height 38
type input "92020"
click at [479, 121] on button "Change" at bounding box center [501, 124] width 80 height 38
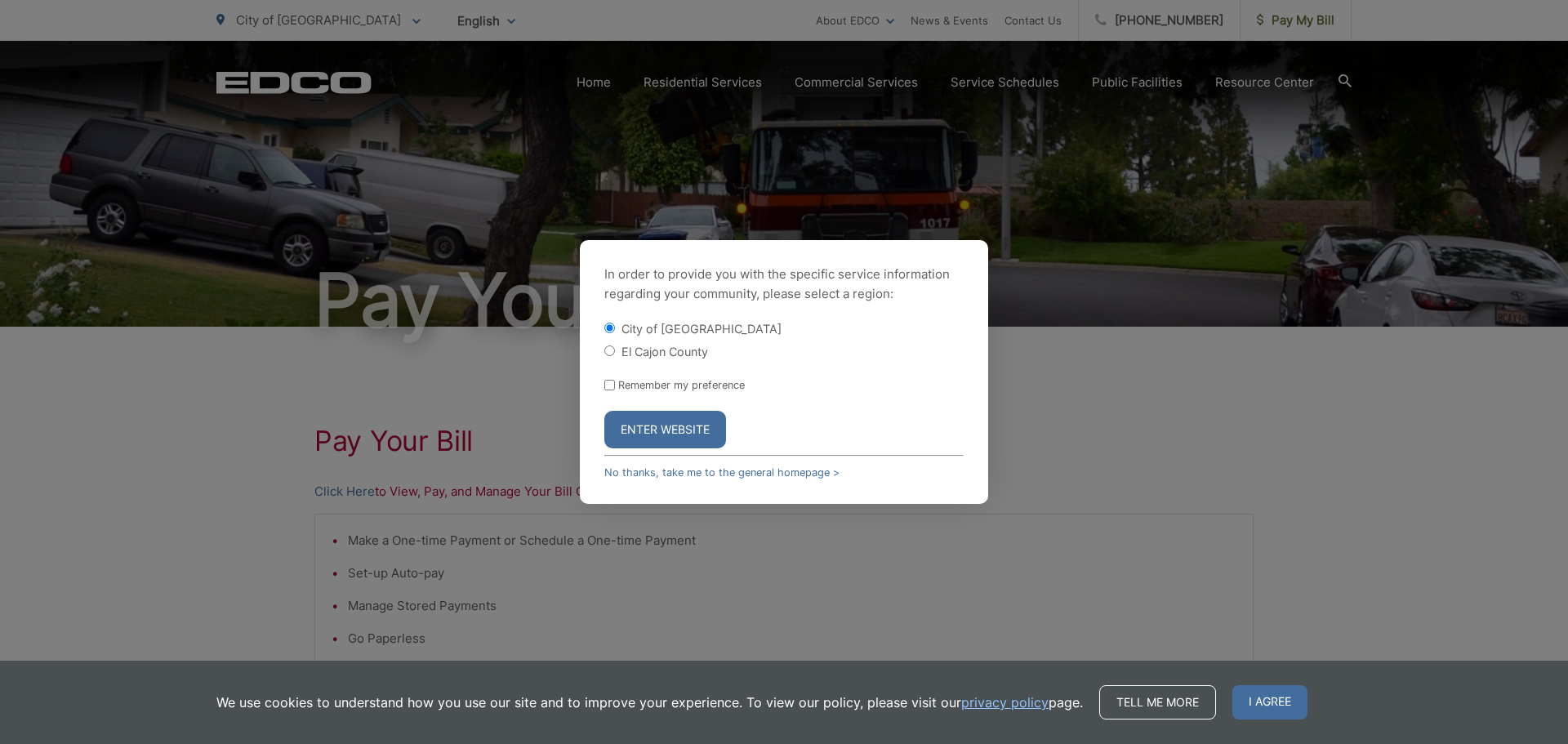
click at [667, 351] on label "El Cajon County" at bounding box center [665, 351] width 86 height 13
click at [615, 351] on input "El Cajon County" at bounding box center [609, 350] width 11 height 11
radio input "true"
click at [683, 432] on button "Enter Website" at bounding box center [665, 429] width 122 height 37
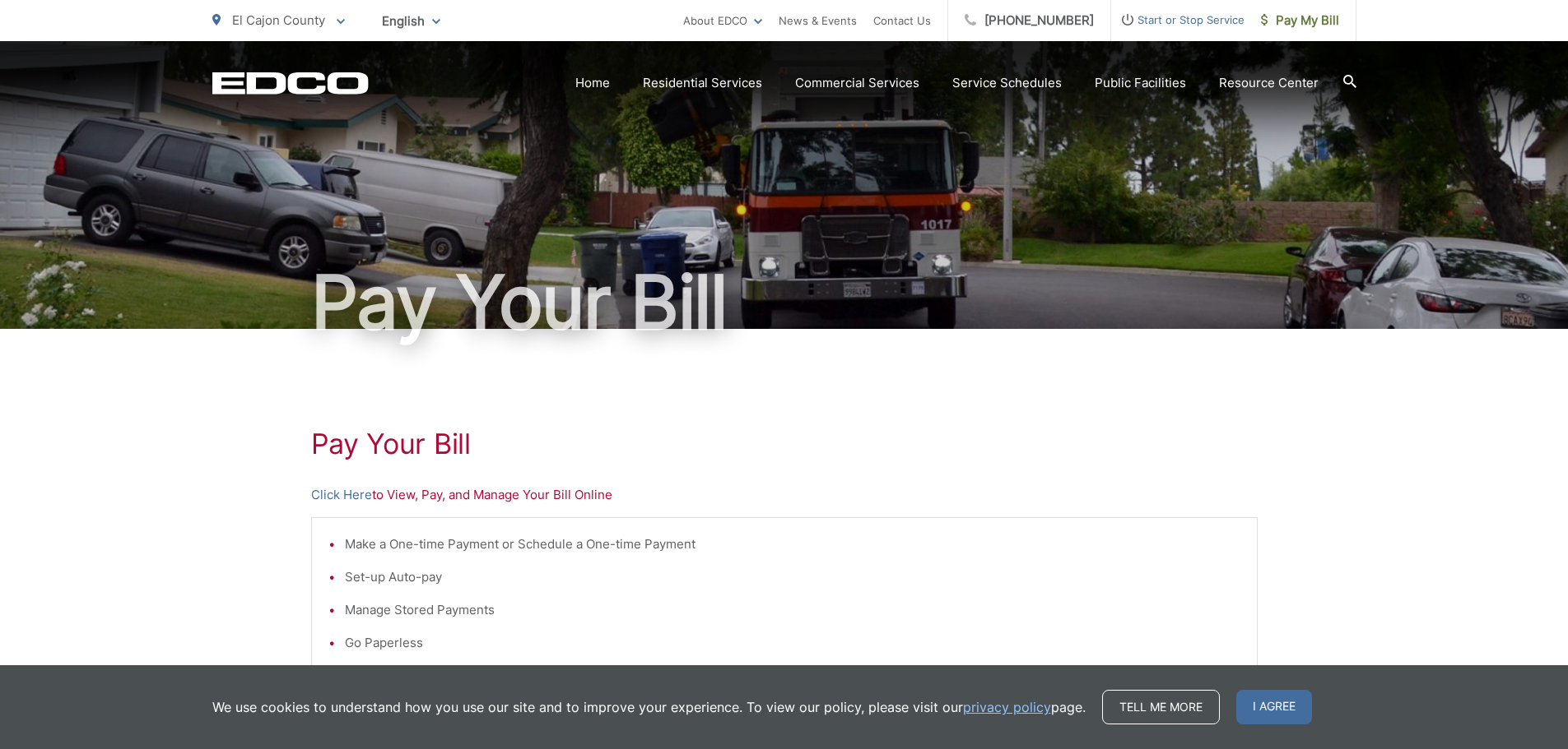
click at [357, 499] on link "Click Here" at bounding box center [341, 495] width 61 height 19
click at [351, 17] on ul "[GEOGRAPHIC_DATA] To change your zip code, enter it below and press change. Cha…" at bounding box center [448, 20] width 471 height 42
click at [330, 21] on p "El Cajon County" at bounding box center [278, 20] width 132 height 19
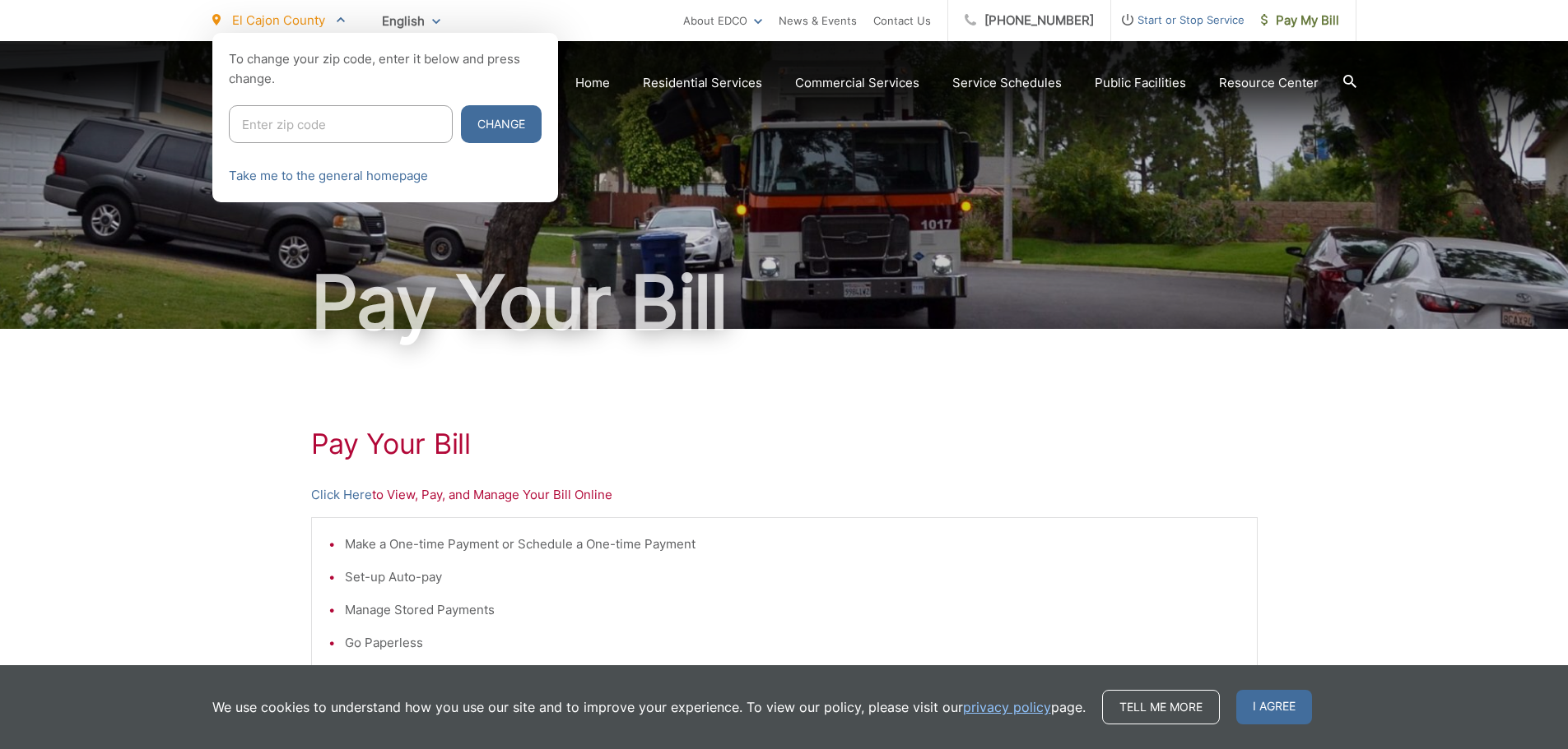
click at [338, 122] on input "Enter zip code" at bounding box center [341, 124] width 224 height 38
type input "91977"
click at [473, 119] on button "Change" at bounding box center [501, 124] width 80 height 38
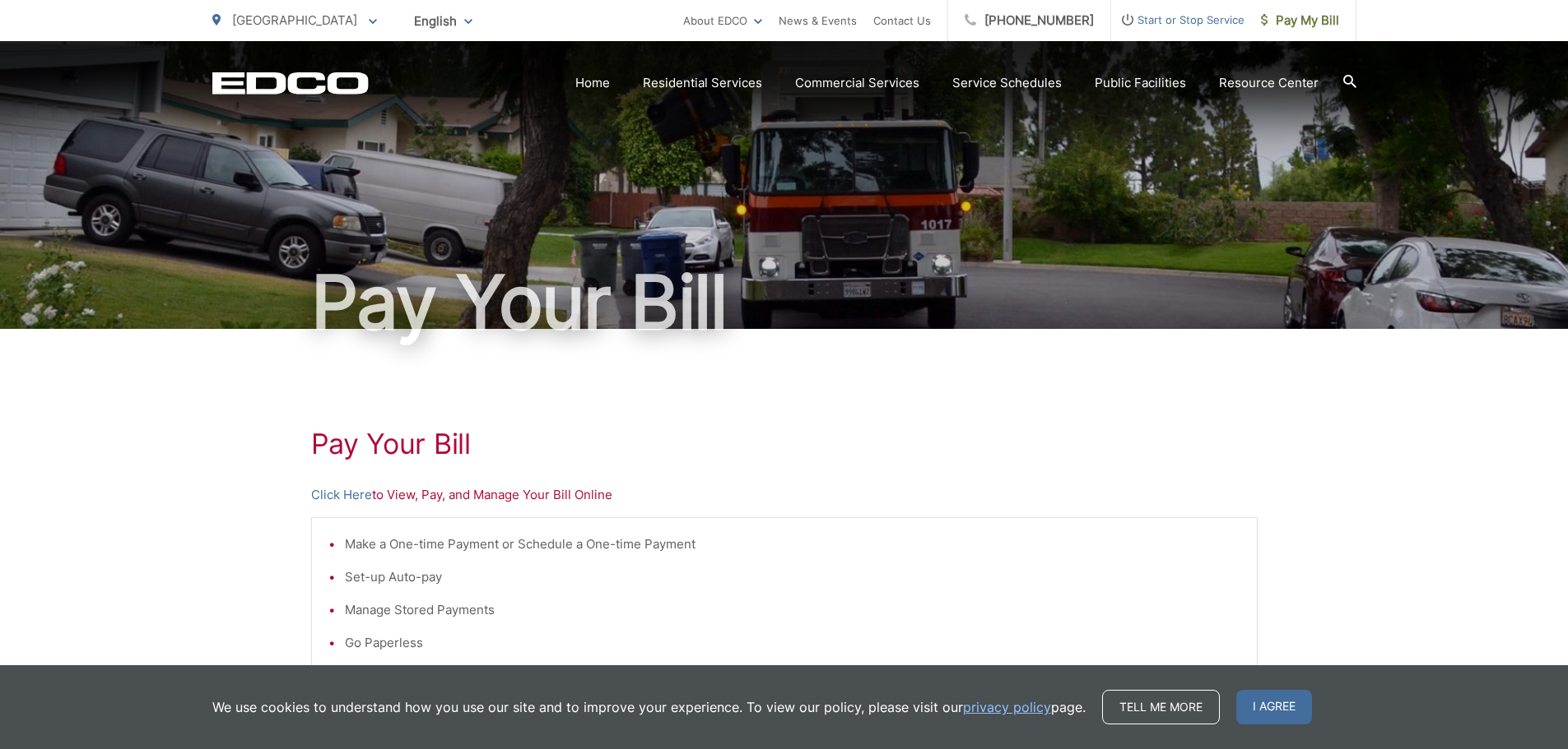
click at [338, 490] on link "Click Here" at bounding box center [341, 495] width 61 height 19
